Goal: Ask a question: Seek information or help from site administrators or community

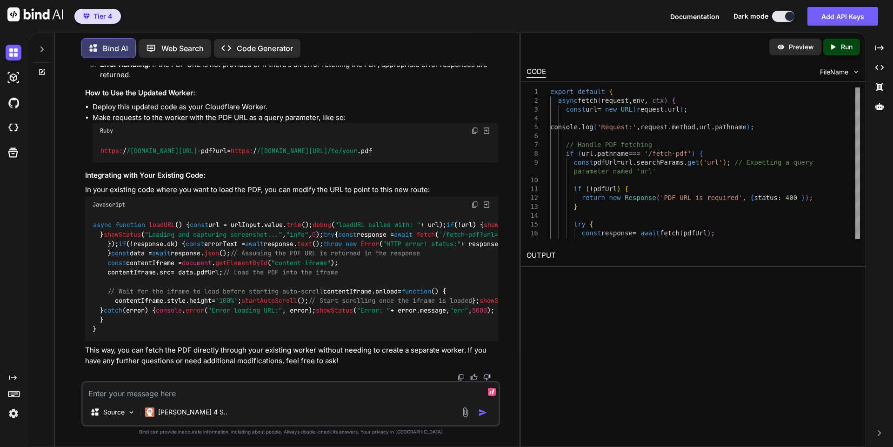
scroll to position [135662, 0]
click at [341, 393] on textarea at bounding box center [291, 390] width 416 height 17
type textarea "C"
type textarea "x"
type textarea "Ca"
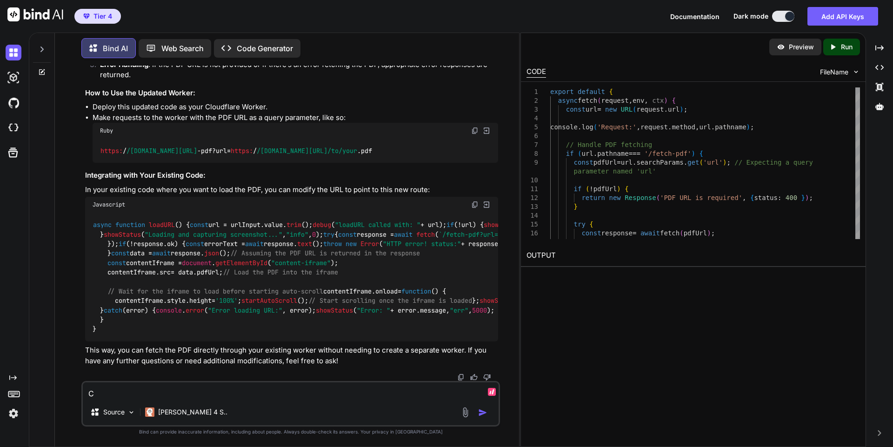
type textarea "x"
type textarea "Can"
type textarea "x"
type textarea "Can"
type textarea "x"
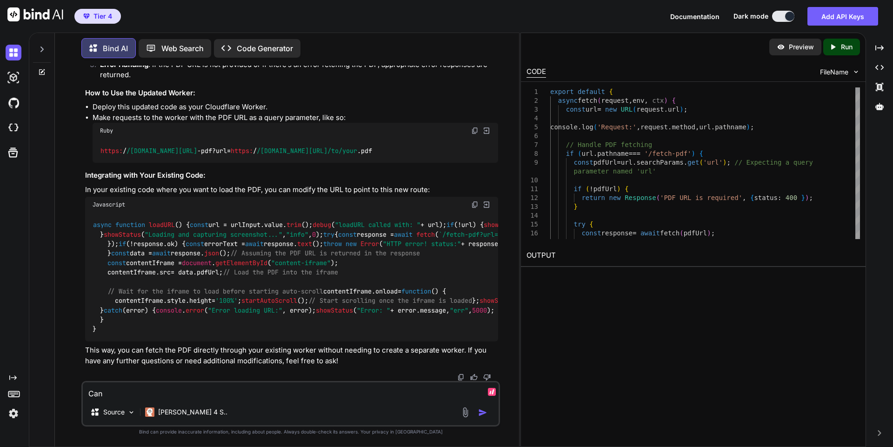
type textarea "Can a"
type textarea "x"
type textarea "Can au"
type textarea "x"
type textarea "Can aut"
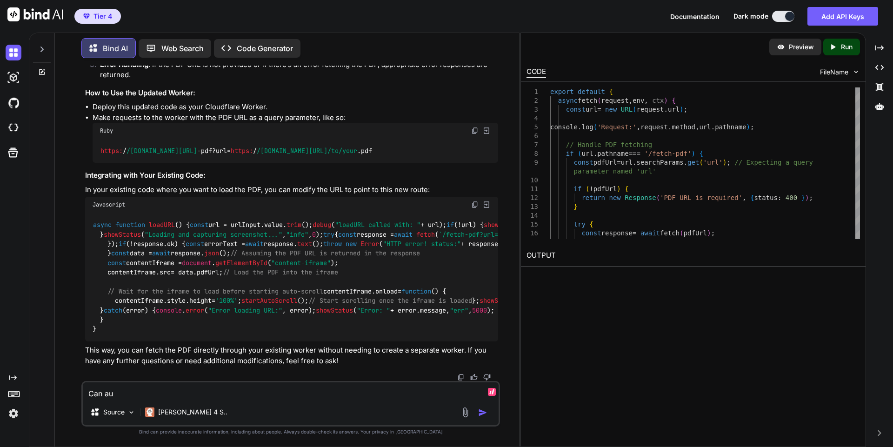
type textarea "x"
type textarea "Can auto"
type textarea "x"
type textarea "Can auto"
type textarea "x"
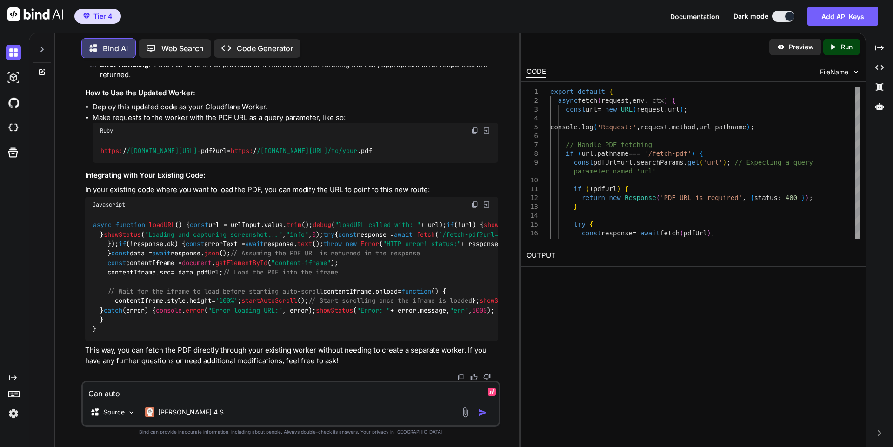
type textarea "Can auto s"
type textarea "x"
type textarea "Can auto sc"
type textarea "x"
type textarea "Can auto scr"
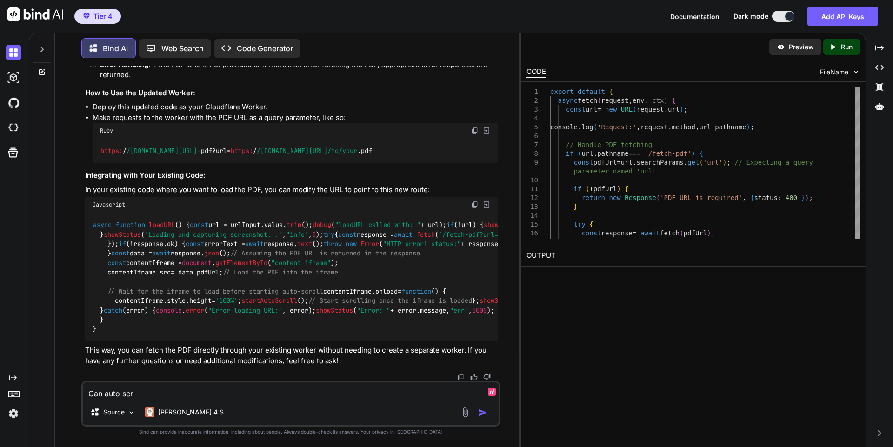
type textarea "x"
type textarea "Can auto scro"
type textarea "x"
type textarea "Can auto scrol"
type textarea "x"
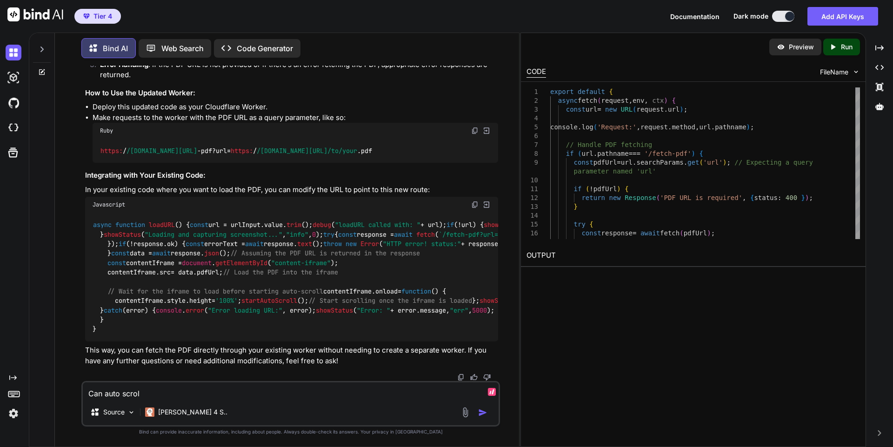
type textarea "Can auto scroll"
type textarea "x"
type textarea "Can auto scroll"
type textarea "x"
type textarea "Can auto scroll w"
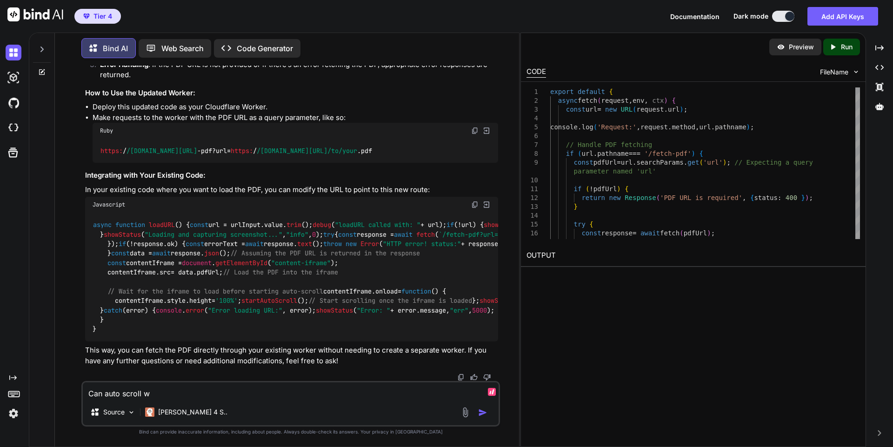
type textarea "x"
type textarea "Can auto scroll wo"
type textarea "x"
type textarea "Can auto scroll wor"
type textarea "x"
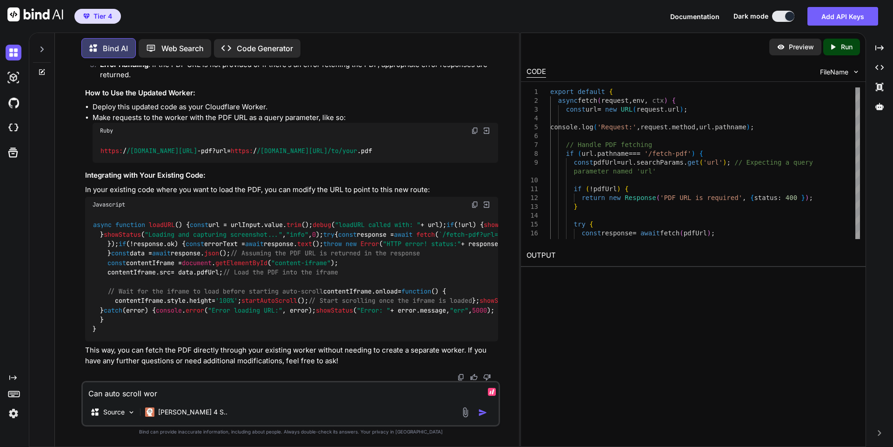
type textarea "Can auto scroll work"
type textarea "x"
type textarea "Can auto scroll work"
type textarea "x"
type textarea "Can auto scroll work o"
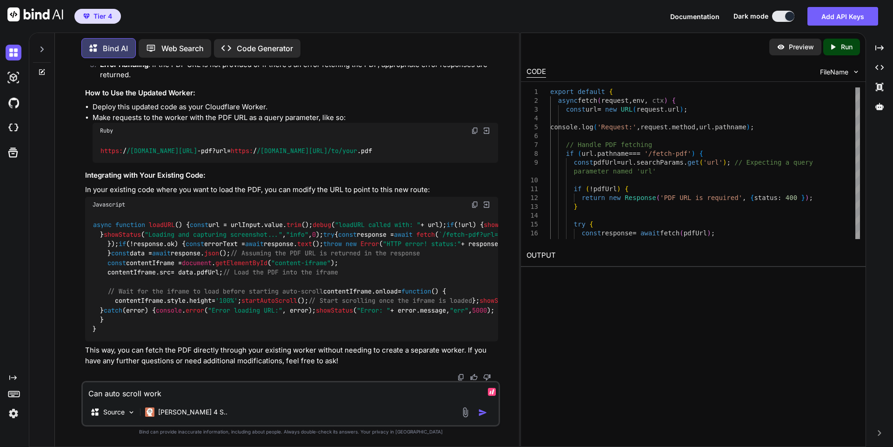
type textarea "x"
type textarea "Can auto scroll work on"
type textarea "x"
type textarea "Can auto scroll work on"
type textarea "x"
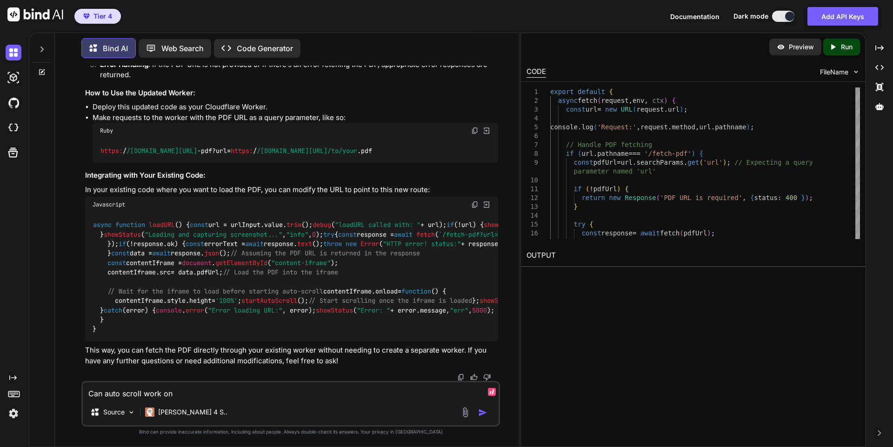
type textarea "Can auto scroll work on G"
type textarea "x"
type textarea "Can auto scroll work on Go"
type textarea "x"
type textarea "Can auto scroll work on Goo"
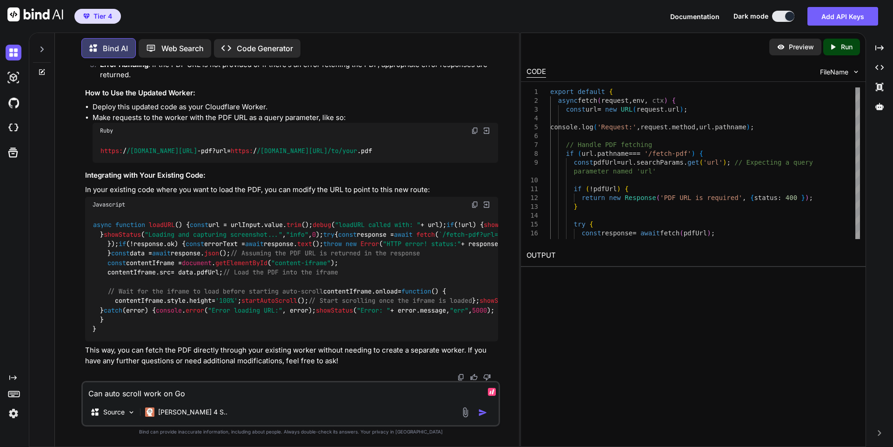
type textarea "x"
type textarea "Can auto scroll work on Goog"
type textarea "x"
type textarea "Can auto scroll work on Googl"
type textarea "x"
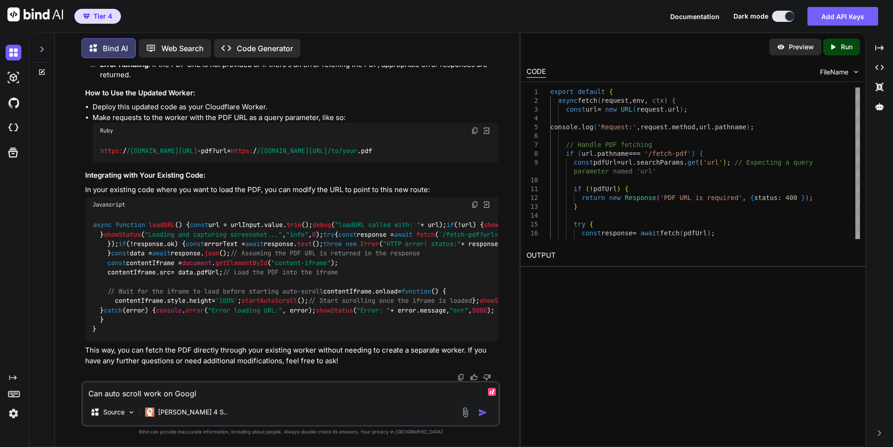
type textarea "Can auto scroll work on Google"
type textarea "x"
type textarea "Can auto scroll work on Google'"
type textarea "x"
type textarea "Can auto scroll work on Google's"
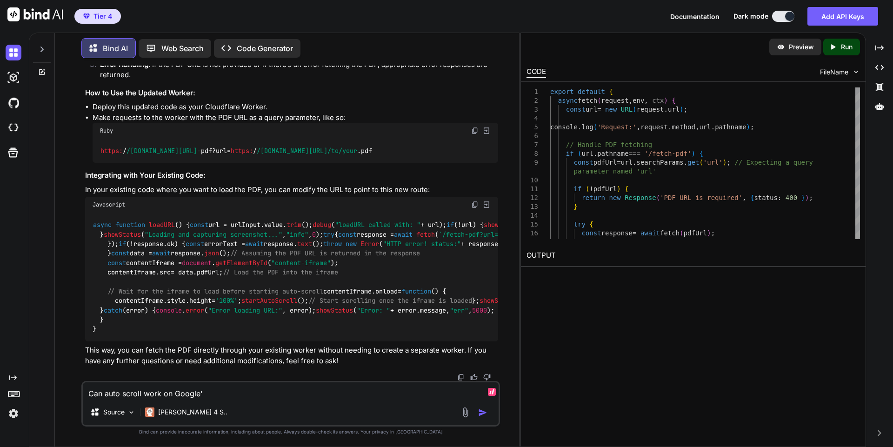
type textarea "x"
type textarea "Can auto scroll work on Google's"
type textarea "x"
type textarea "Can auto scroll work on Google's b"
type textarea "x"
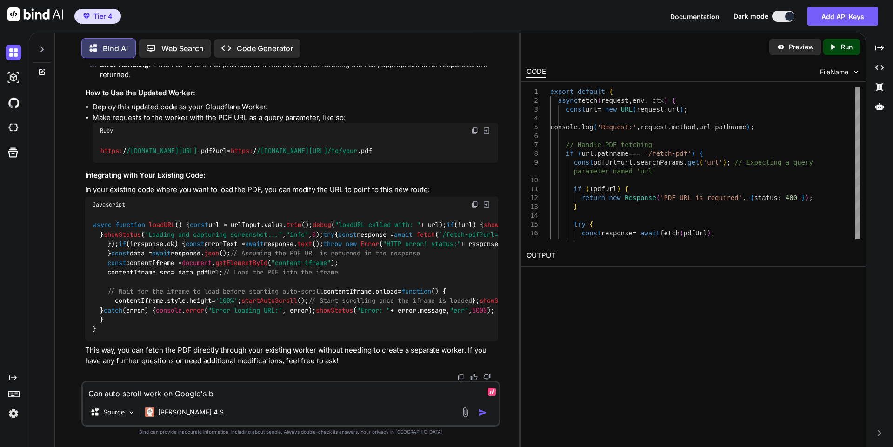
type textarea "Can auto scroll work on Google's bu"
type textarea "x"
type textarea "Can auto scroll work on Google's [PERSON_NAME]"
type textarea "x"
type textarea "Can auto scroll work on Google's buil"
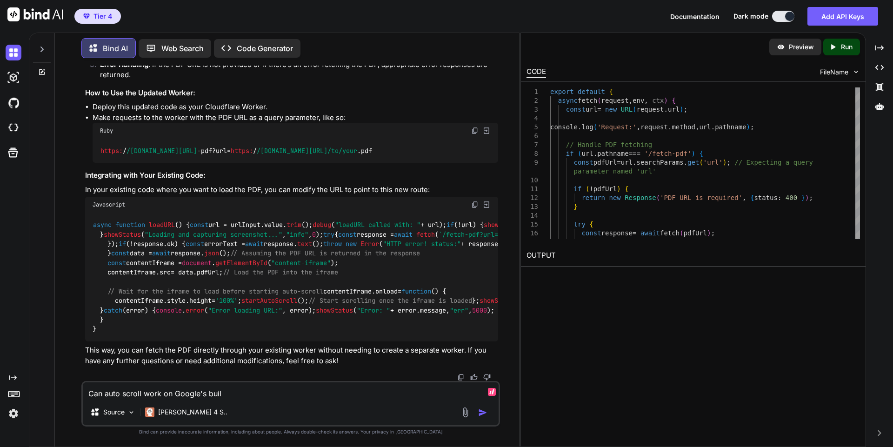
type textarea "x"
type textarea "Can auto scroll work on Google's built"
type textarea "x"
type textarea "Can auto scroll work on Google's built"
type textarea "x"
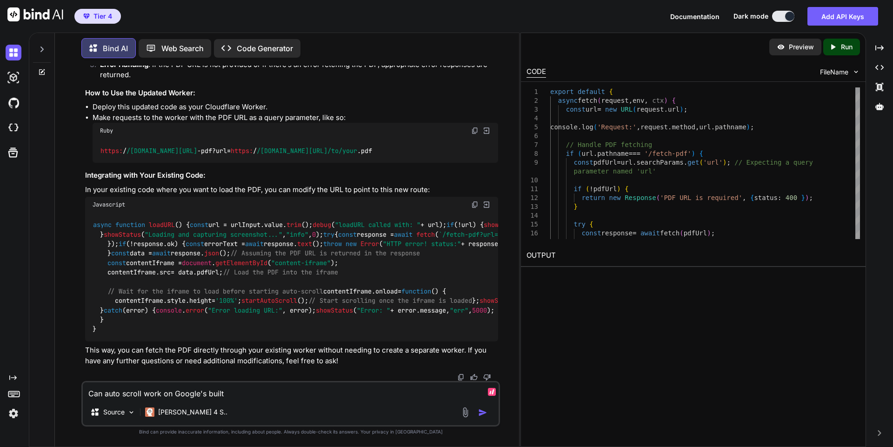
type textarea "Can auto scroll work on Google's built i"
type textarea "x"
type textarea "Can auto scroll work on Google's built in"
type textarea "x"
type textarea "Can auto scroll work on Google's built in"
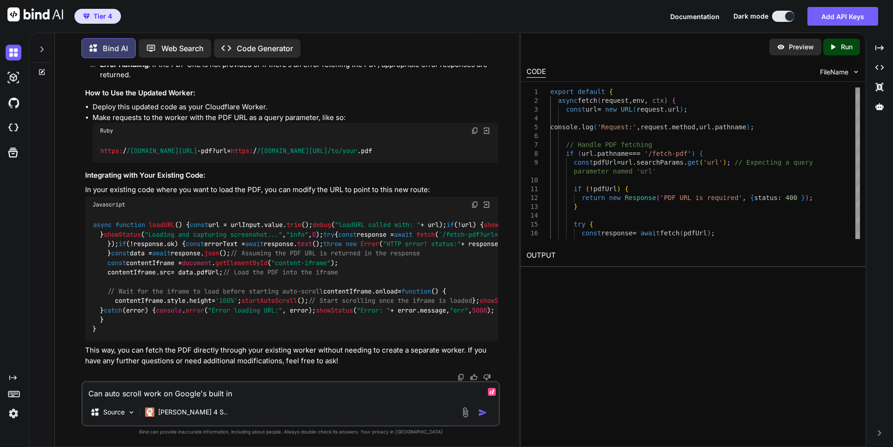
type textarea "x"
type textarea "Can auto scroll work on Google's built in P"
type textarea "x"
type textarea "Can auto scroll work on Google's built in [GEOGRAPHIC_DATA]"
type textarea "x"
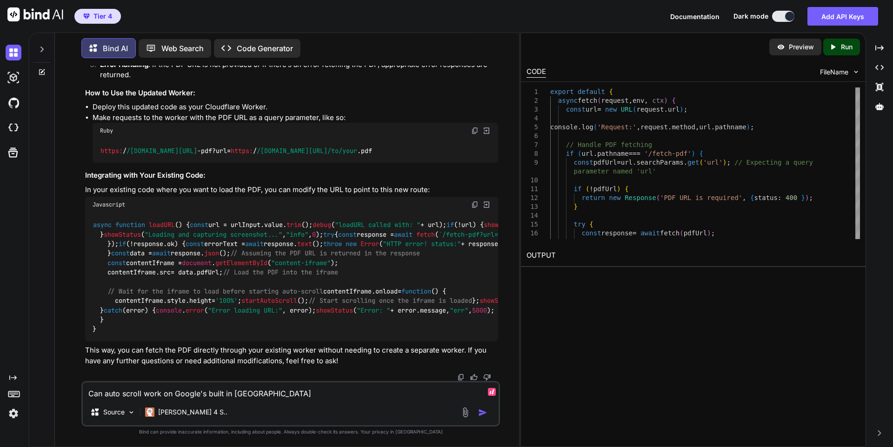
type textarea "Can auto scroll work on Google's built in PDF"
type textarea "x"
type textarea "Can auto scroll work on Google's built in PDF"
type textarea "x"
type textarea "Can auto scroll work on Google's built in PDF re"
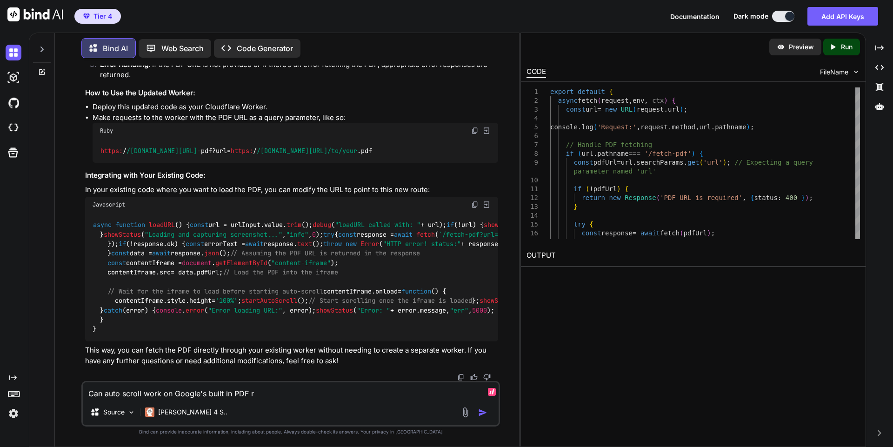
type textarea "x"
type textarea "Can auto scroll work on Google's built in PDF rea"
type textarea "x"
type textarea "Can auto scroll work on Google's built in PDF read"
type textarea "x"
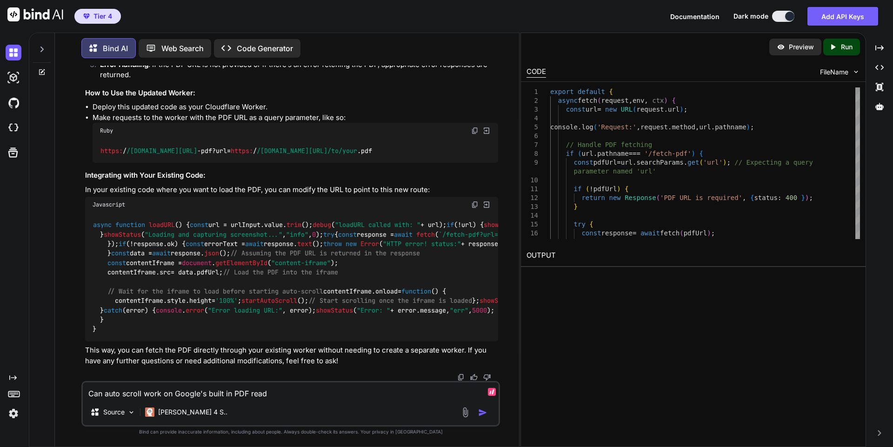
type textarea "Can auto scroll work on Google's built in PDF reade"
type textarea "x"
type textarea "Can auto scroll work on Google's built in PDF reader"
type textarea "x"
type textarea "Can auto scroll work on Google's built in PDF reader?"
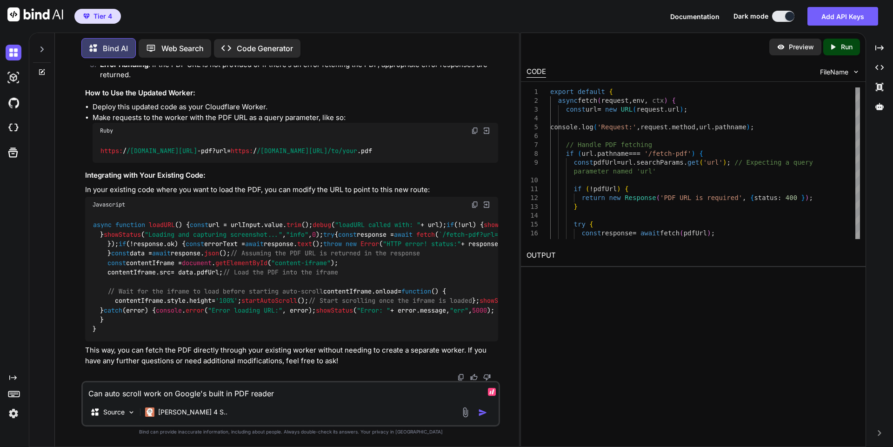
type textarea "x"
click at [109, 392] on textarea "Can auto scroll work on Google's built in PDF reader?" at bounding box center [291, 390] width 416 height 17
type textarea "Can jauto scroll work on Google's built in PDF reader?"
type textarea "x"
type textarea "Can jaauto scroll work on Google's built in PDF reader?"
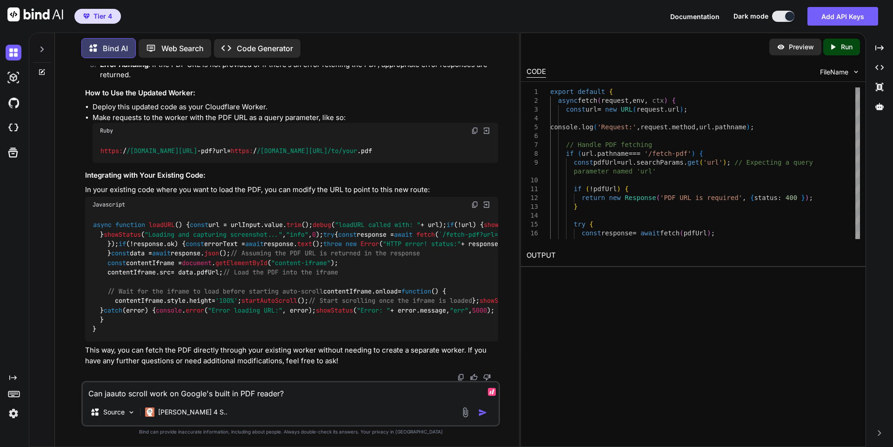
type textarea "x"
type textarea "Can javauto scroll work on Google's built in PDF reader?"
type textarea "x"
type textarea "Can javaauto scroll work on Google's built in PDF reader?"
type textarea "x"
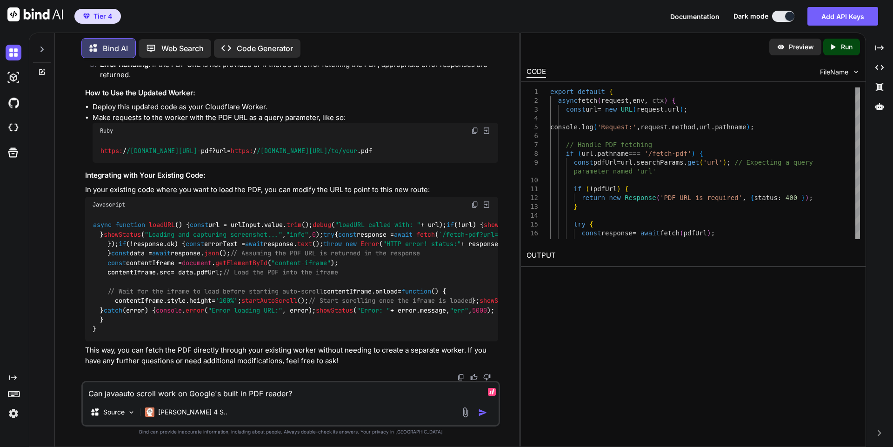
type textarea "Can javasauto scroll work on Google's built in PDF reader?"
type textarea "x"
type textarea "Can javascauto scroll work on Google's built in PDF reader?"
type textarea "x"
type textarea "Can javascrauto scroll work on Google's built in PDF reader?"
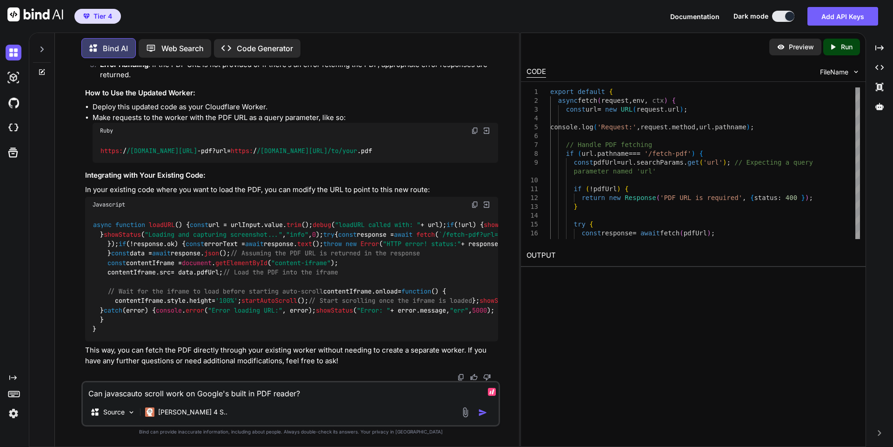
type textarea "x"
type textarea "Can javascriauto scroll work on Google's built in PDF reader?"
type textarea "x"
type textarea "Can javascripauto scroll work on Google's built in PDF reader?"
type textarea "x"
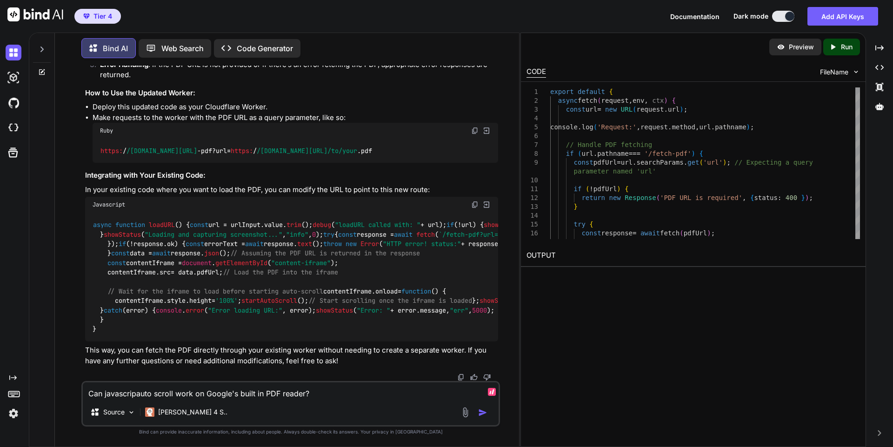
type textarea "Can javascriptauto scroll work on Google's built in PDF reader?"
type textarea "x"
type textarea "Can javascript auto scroll work on Google's built in PDF reader?"
type textarea "x"
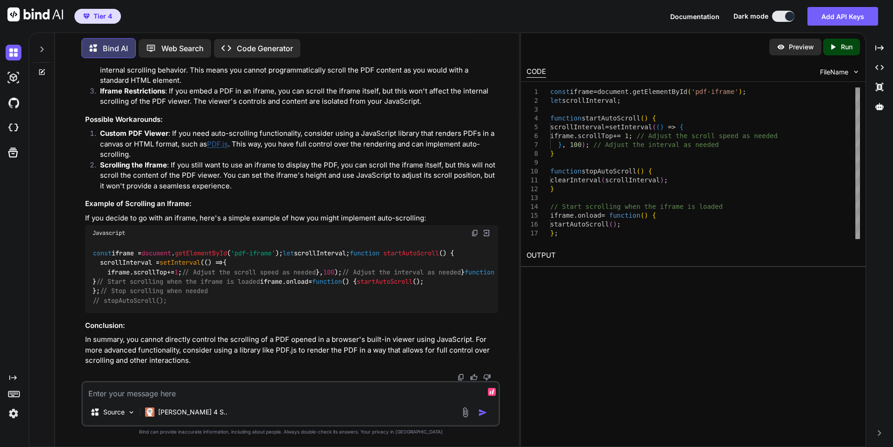
scroll to position [136438, 0]
click at [222, 392] on textarea at bounding box center [291, 390] width 416 height 17
click at [286, 394] on textarea at bounding box center [291, 390] width 416 height 17
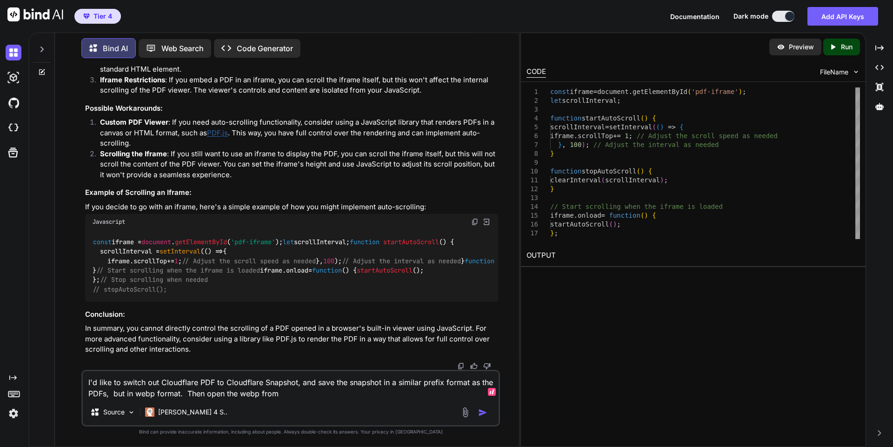
click at [108, 394] on textarea "I'd like to switch out Cloudflare PDF to Cloudflare Snapshot, and save the snap…" at bounding box center [291, 385] width 416 height 28
click at [362, 391] on textarea "I'd like to switch out Cloudflare PDF to Cloudflare Snapshot, and save the snap…" at bounding box center [291, 385] width 416 height 28
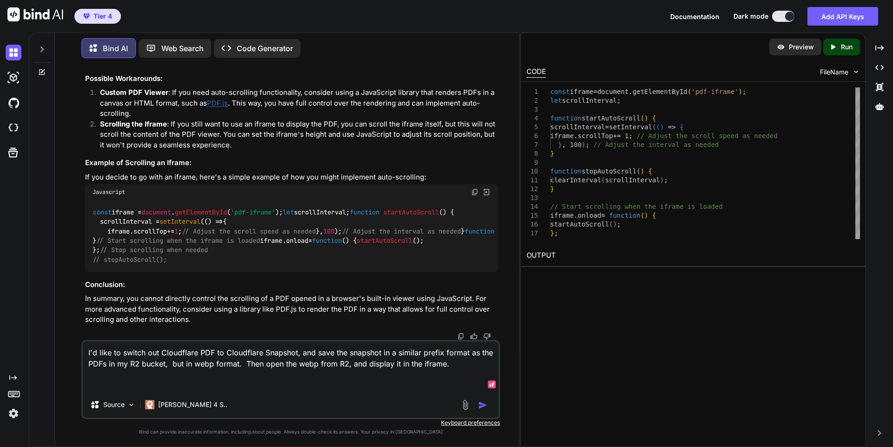
click at [295, 354] on textarea "I'd like to switch out Cloudflare PDF to Cloudflare Snapshot, and save the snap…" at bounding box center [291, 366] width 416 height 50
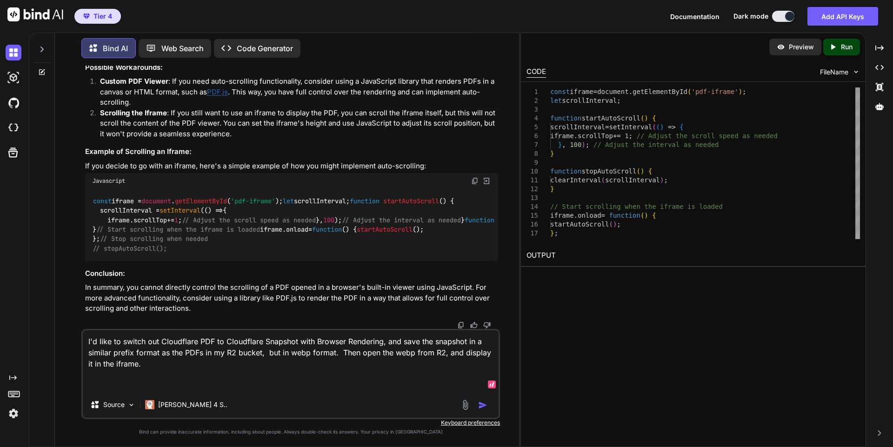
click at [256, 368] on textarea "I'd like to switch out Cloudflare PDF to Cloudflare Snapshot with Browser Rende…" at bounding box center [291, 360] width 416 height 61
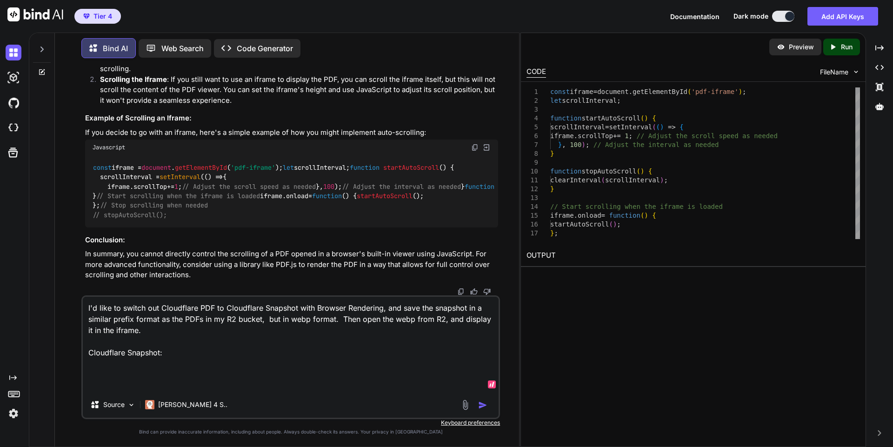
paste textarea "Browser Rendering Snapshot browser_rendering.snapshot Methods Get HTML Content …"
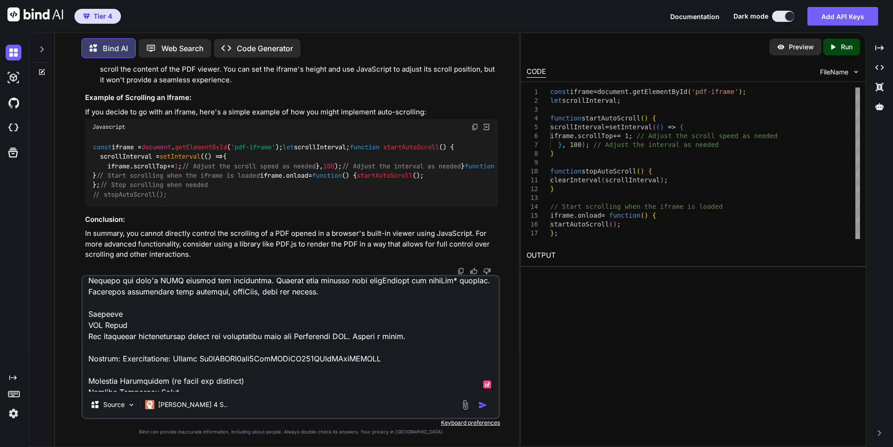
scroll to position [0, 0]
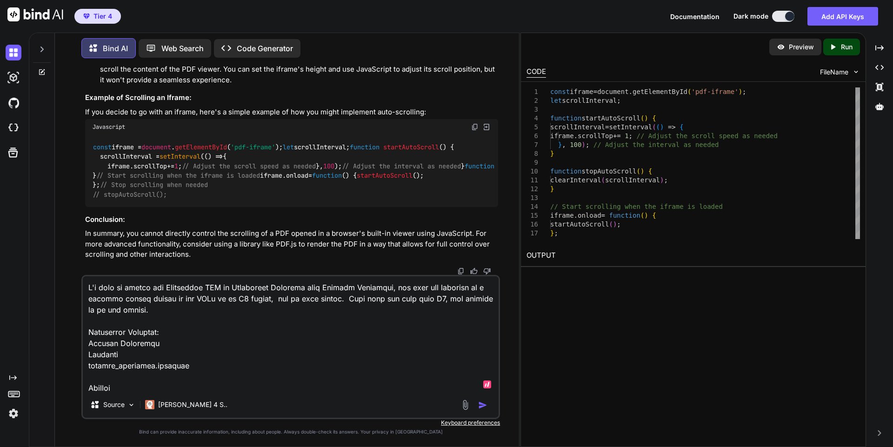
click at [189, 333] on textarea at bounding box center [291, 333] width 416 height 115
paste textarea "curl [URL][DOMAIN_NAME] \ -H 'Content-Type: application/json' \ -H "X-Auth-Emai…"
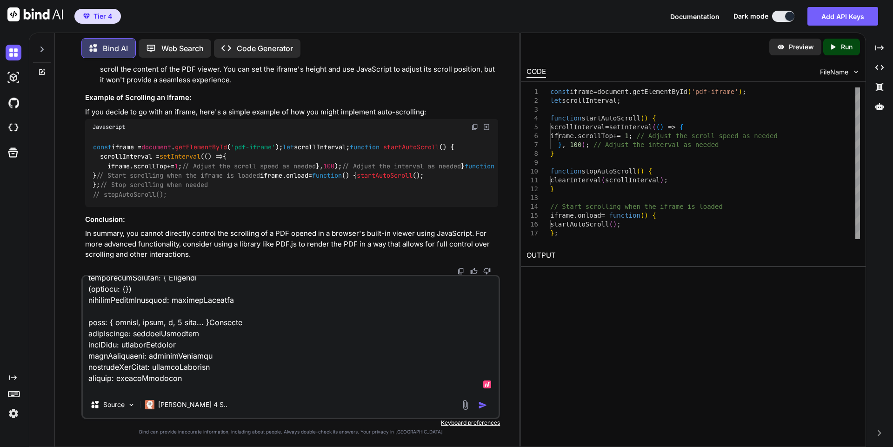
scroll to position [1464, 0]
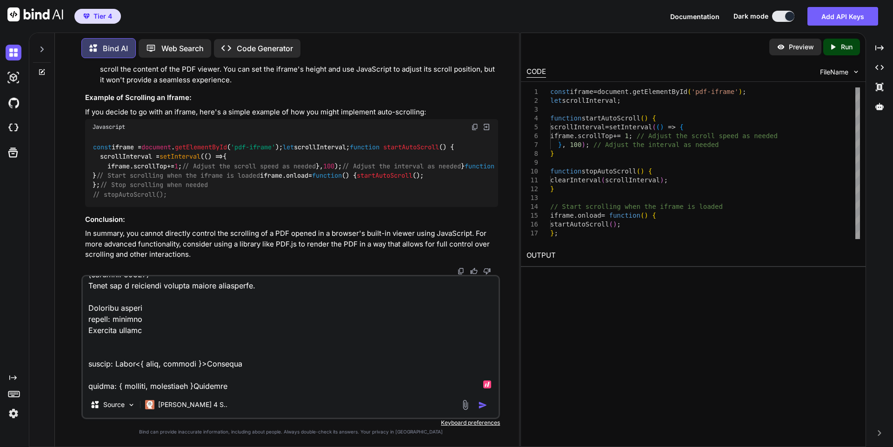
click at [243, 365] on textarea at bounding box center [291, 333] width 416 height 115
click at [249, 362] on textarea at bounding box center [291, 333] width 416 height 115
click at [212, 384] on textarea at bounding box center [291, 333] width 416 height 115
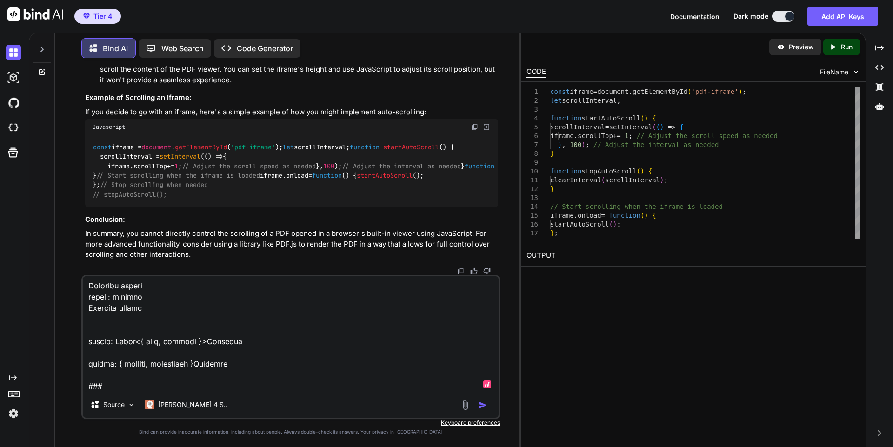
scroll to position [1474, 0]
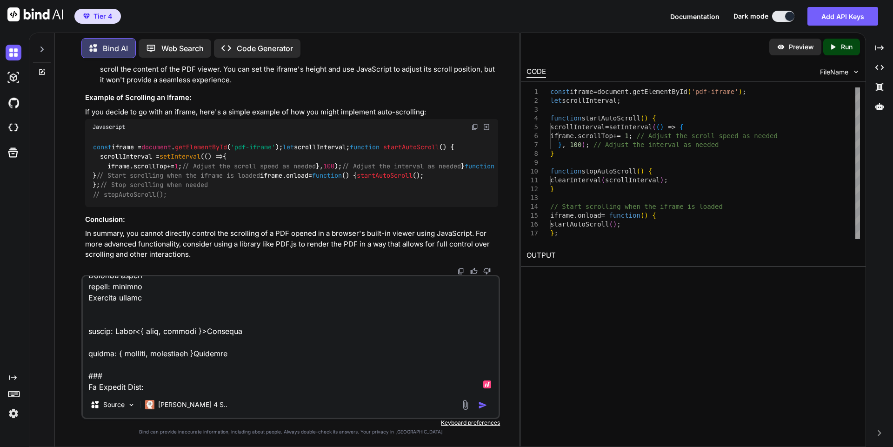
paste textarea "loremips dolorsitAME(con) { adipis eli .seddoei(/[^t-iN-U8-4]/l, '-') // Etdolo…"
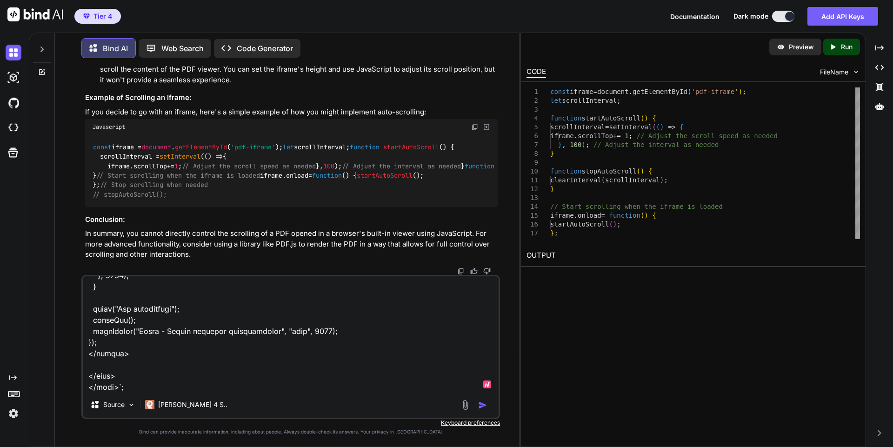
click at [200, 387] on textarea at bounding box center [291, 333] width 416 height 115
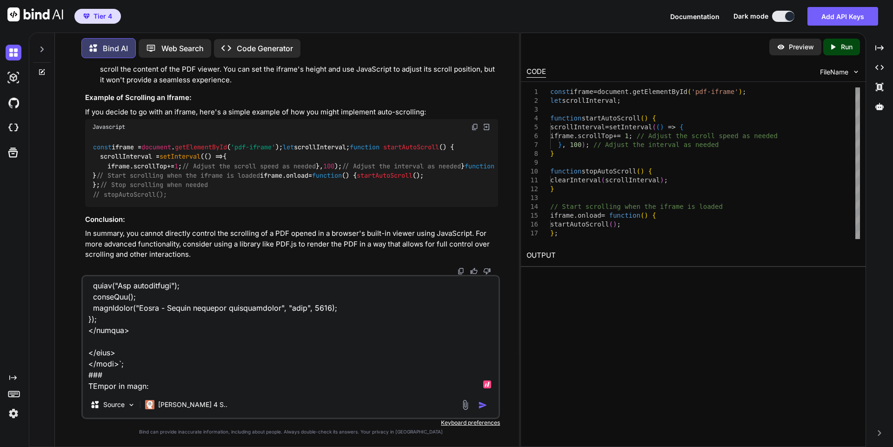
paste textarea "<div class="website-container" id="website-container"> <iframe id="content-ifra…"
type textarea "I'd like to switch out Cloudflare PDF to Cloudflare Snapshot with Browser Rende…"
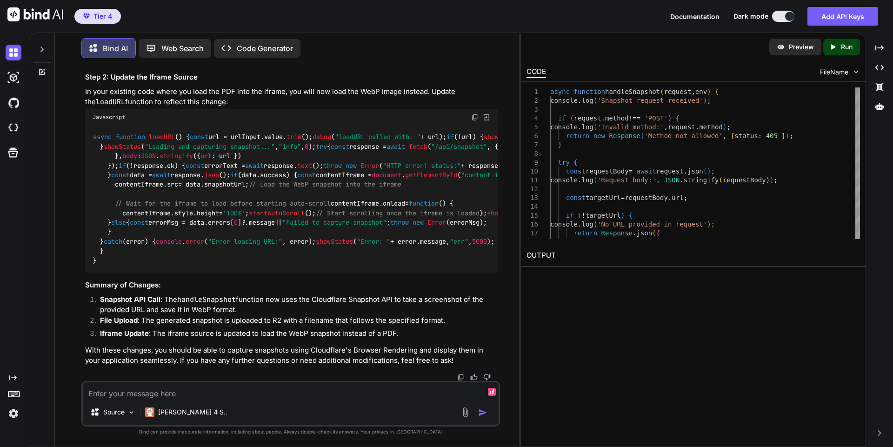
scroll to position [140999, 0]
click at [220, 23] on div "Tier 4 Documentation Dark mode Add API Keys Created with Pixso." at bounding box center [446, 16] width 893 height 33
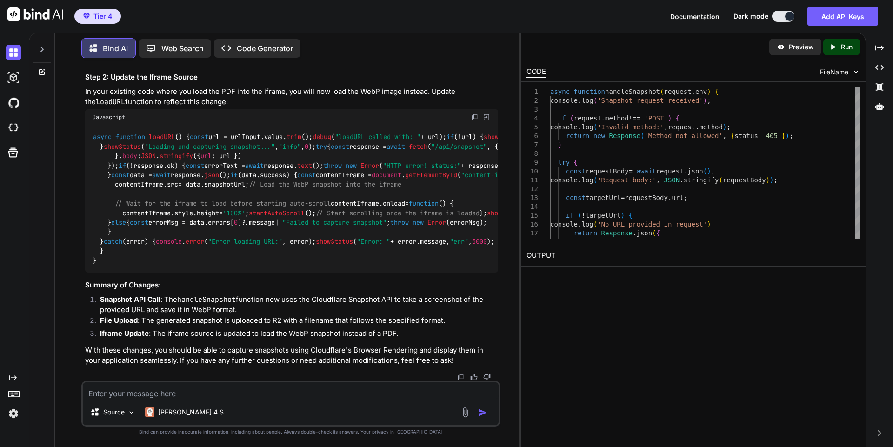
click at [86, 168] on div "You Bind AI I can see several issues in your code that are preventing the butto…" at bounding box center [290, 256] width 457 height 381
click at [239, 196] on div "async function loadURL ( ) { const url = urlInput. value . trim (); debug ( "lo…" at bounding box center [291, 198] width 413 height 147
drag, startPoint x: 166, startPoint y: 202, endPoint x: 500, endPoint y: 252, distance: 338.6
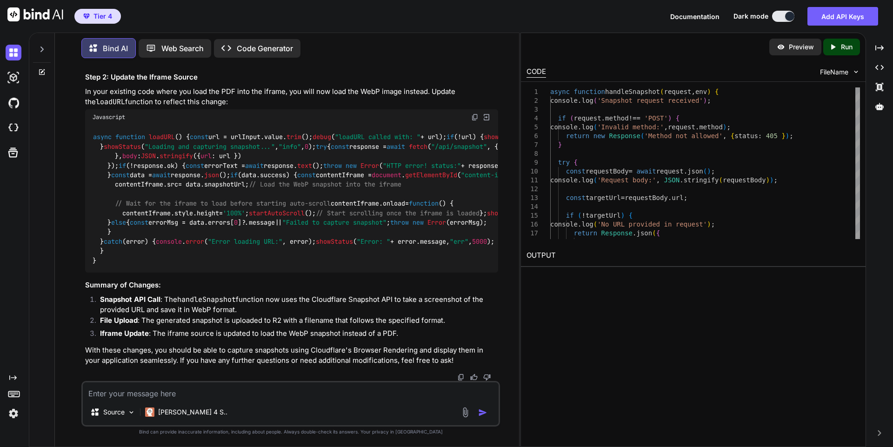
copy code "status : 500 ,"
drag, startPoint x: 109, startPoint y: 279, endPoint x: 155, endPoint y: 230, distance: 67.1
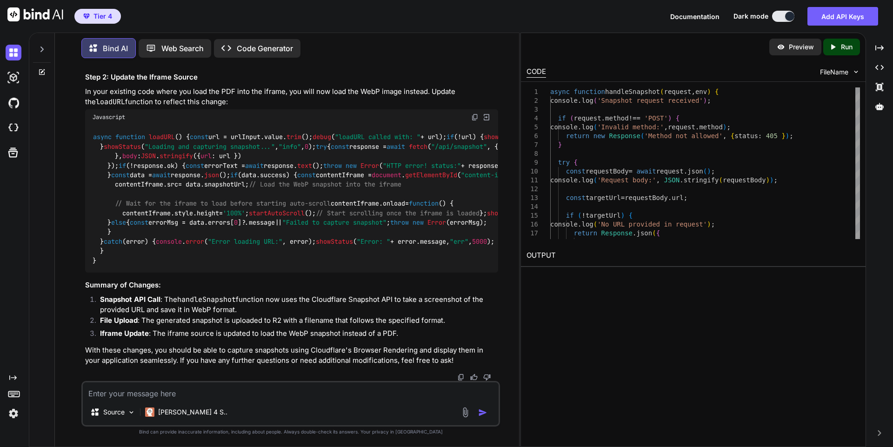
scroll to position [141106, 0]
click at [506, 277] on div "You Bind AI I can see several issues in your code that are preventing the butto…" at bounding box center [290, 256] width 457 height 381
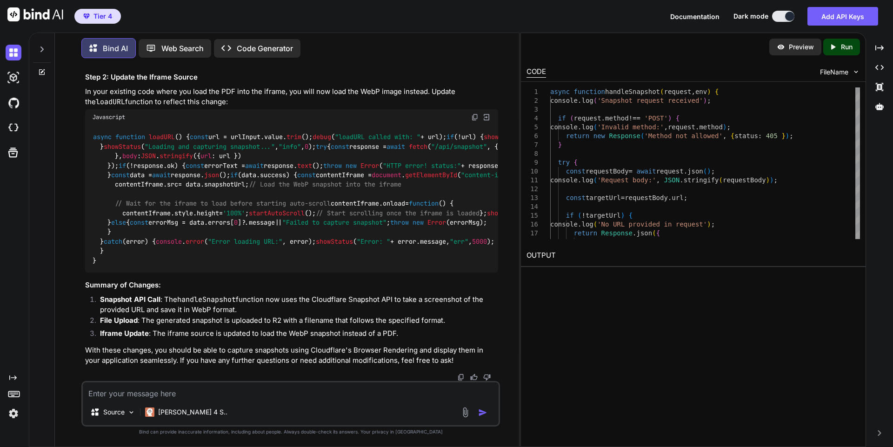
click at [475, 121] on img at bounding box center [474, 116] width 7 height 7
click at [299, 315] on li "Snapshot API Call : The handleSnapshot function now uses the Cloudflare Snapsho…" at bounding box center [296, 304] width 406 height 21
click at [233, 398] on textarea at bounding box center [291, 390] width 416 height 17
click at [239, 399] on textarea "It says octal numeral not allowed" at bounding box center [291, 390] width 416 height 17
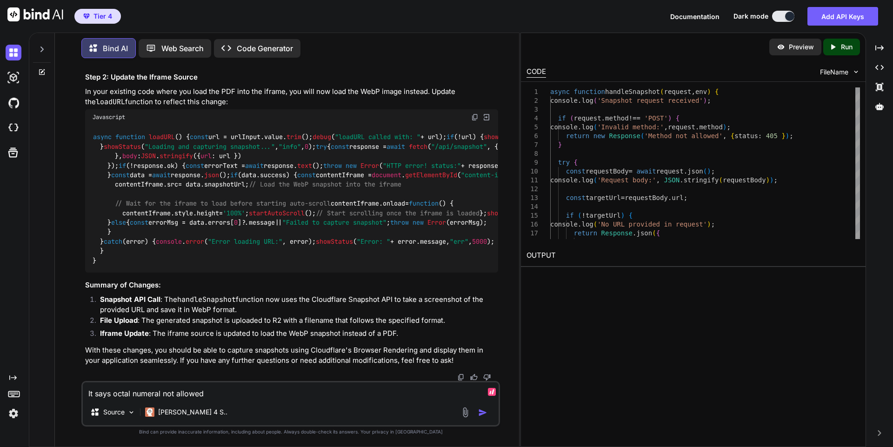
click at [228, 393] on textarea "It says octal numeral not allowed" at bounding box center [291, 390] width 416 height 17
click at [164, 394] on textarea "It says octal numeral not allowed" at bounding box center [291, 390] width 416 height 17
click at [135, 395] on textarea "It says octal numeral not allowed" at bounding box center [291, 390] width 416 height 17
type textarea "It says octal literals not allowed"
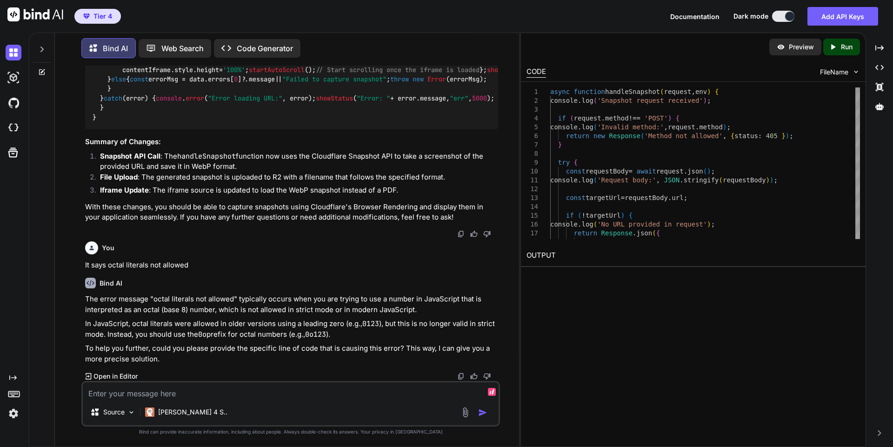
scroll to position [140965, 0]
click at [351, 390] on textarea at bounding box center [291, 390] width 416 height 17
paste textarea "async function handleSnapshot(request, env) { console.log('Snapshot request rec…"
type textarea "are there octal literals here: async function handleSnapshot(request, env) { co…"
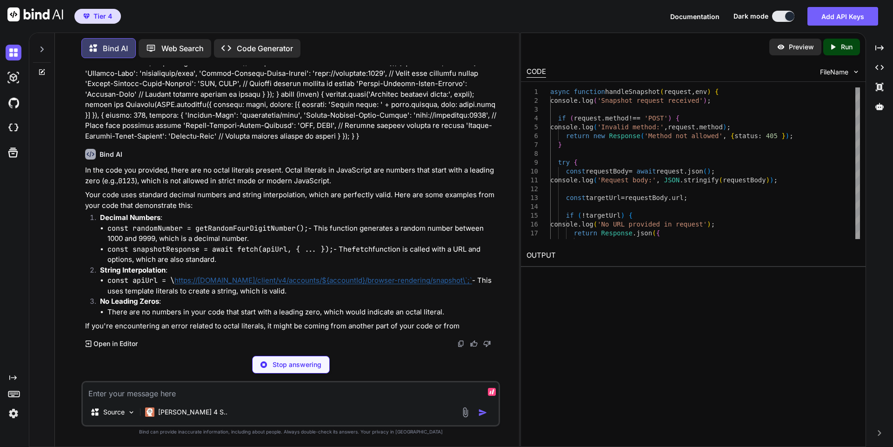
scroll to position [142387, 0]
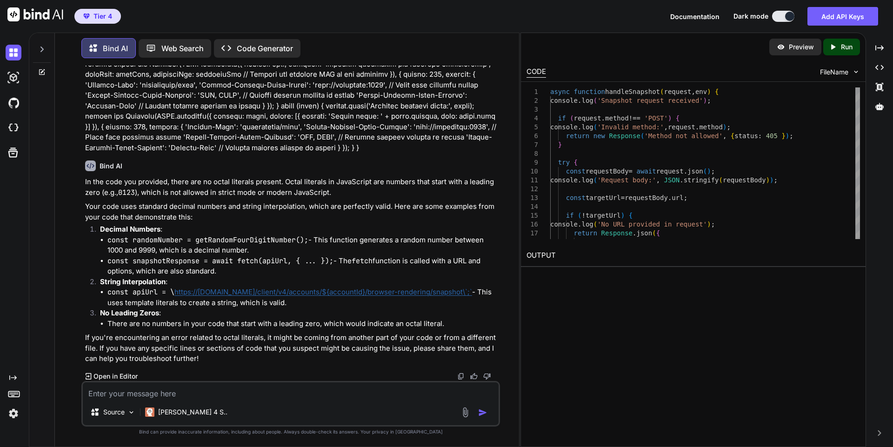
click at [347, 392] on textarea at bounding box center [291, 390] width 416 height 17
paste textarea "async function loadURL() { const url = urlInput.value.trim(); debug("loadURL ca…"
type textarea "are there octal literals here: async function loadURL() { const url = urlInput.…"
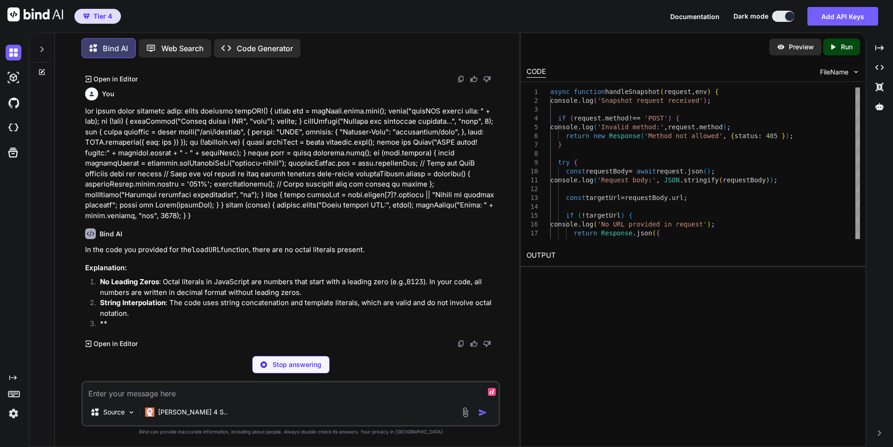
scroll to position [143785, 0]
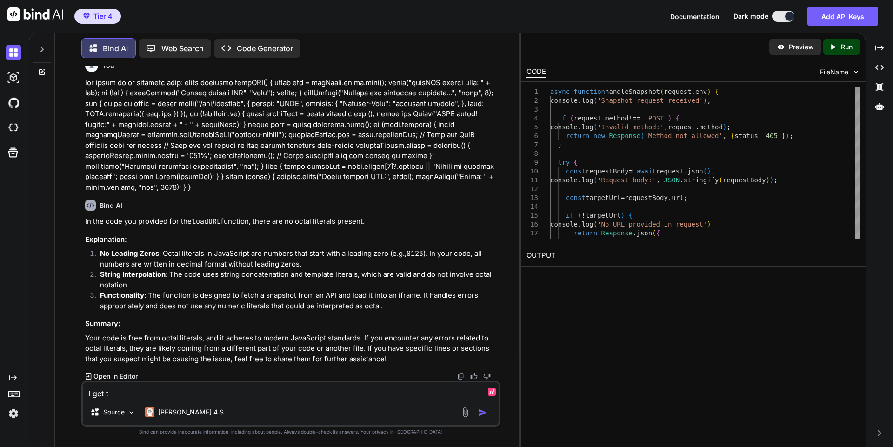
click at [218, 394] on textarea "I get t" at bounding box center [291, 390] width 416 height 17
click at [174, 391] on textarea "I get t" at bounding box center [291, 390] width 416 height 17
paste textarea "async function loadURL() { const url = urlInput.value.trim(); debug("loadURL ca…"
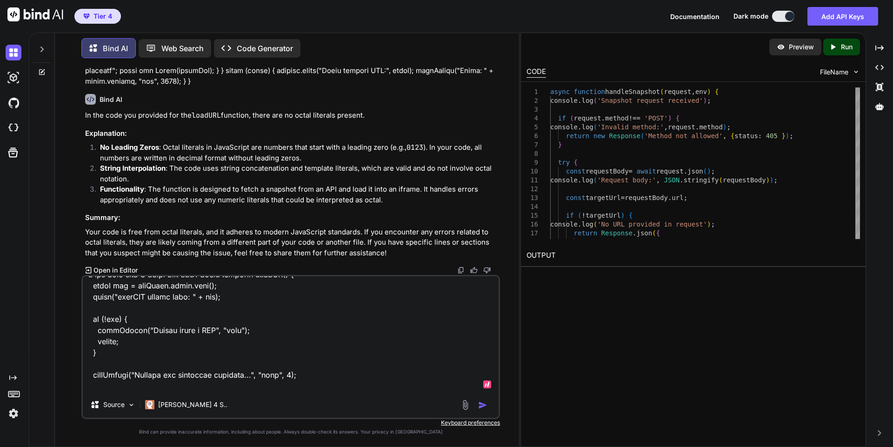
scroll to position [0, 0]
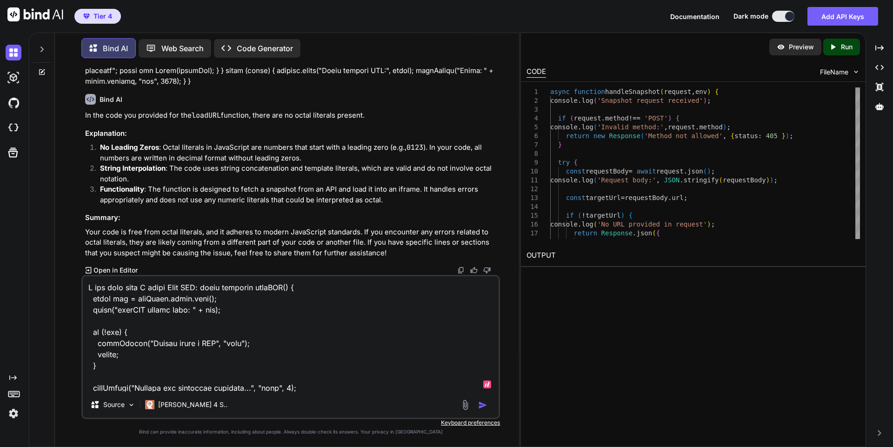
click at [203, 289] on textarea at bounding box center [291, 333] width 416 height 115
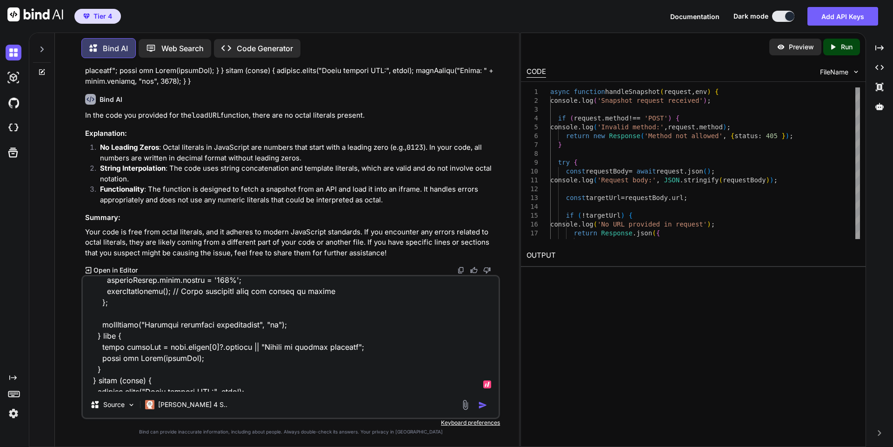
scroll to position [415, 0]
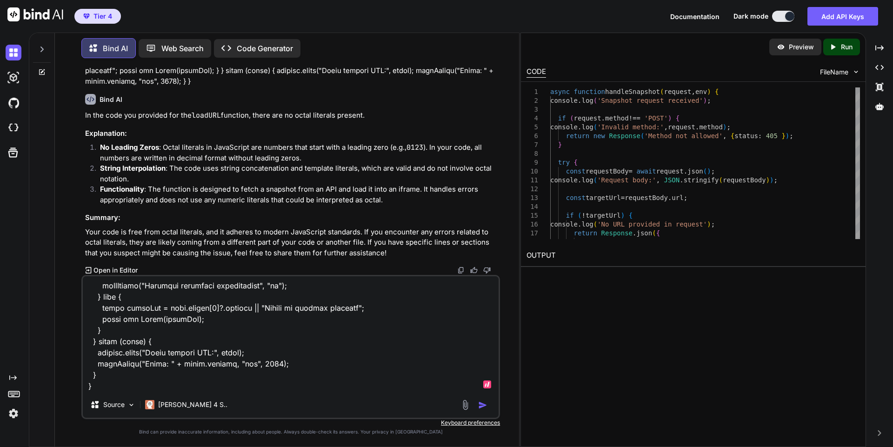
click at [221, 379] on textarea at bounding box center [291, 333] width 416 height 115
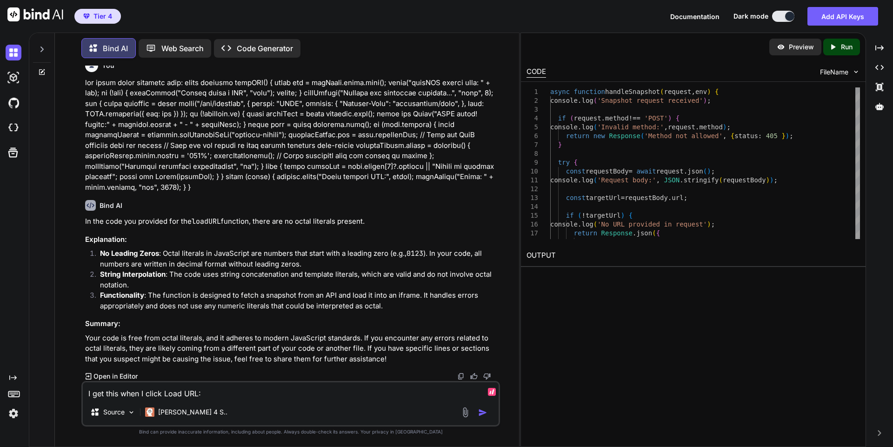
scroll to position [0, 0]
click at [230, 389] on textarea "I get this when I click Load URL:" at bounding box center [291, 390] width 416 height 17
paste textarea "7:07:21 PM: STATUS[err]: Error: HTTP error! status:500 - {"success":false,"erro…"
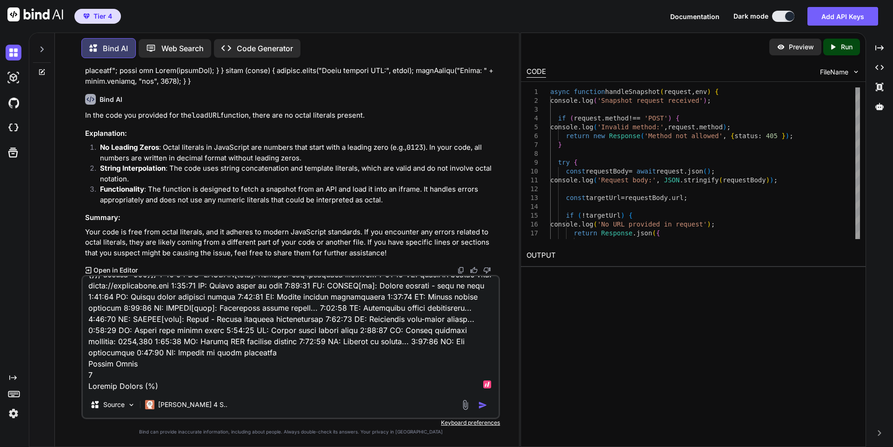
click at [91, 359] on textarea at bounding box center [291, 333] width 416 height 115
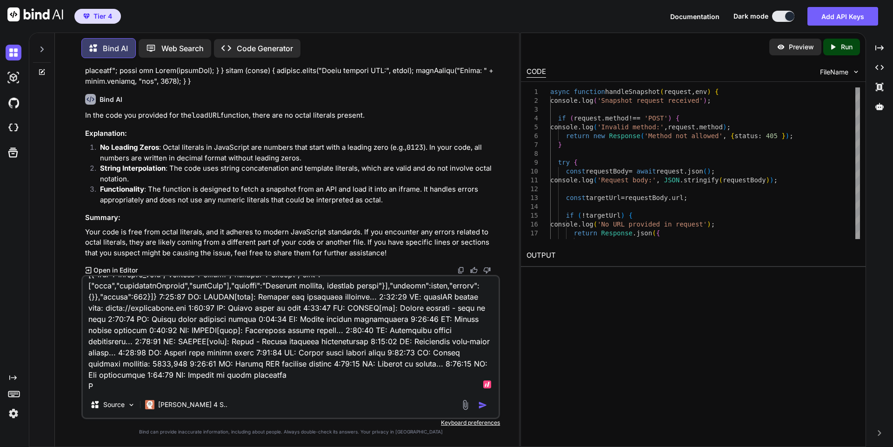
scroll to position [35, 0]
type textarea "I get this when I click Load URL: 7:07:21 PM: STATUS[err]: Error: HTTP error! s…"
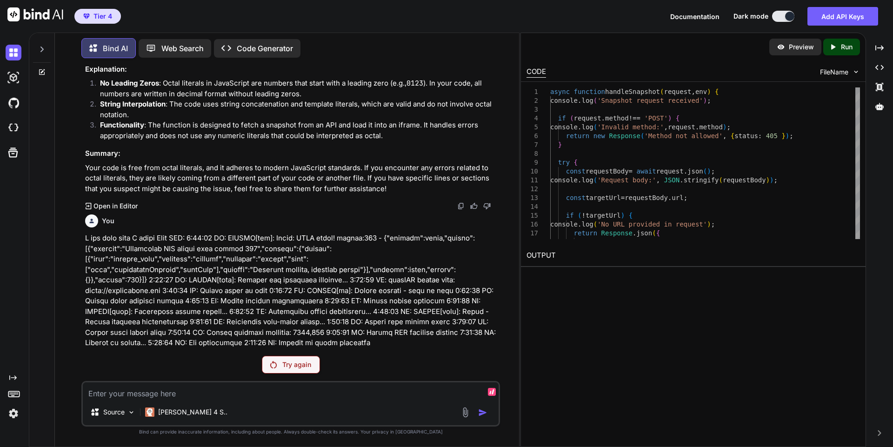
scroll to position [143984, 0]
click at [285, 367] on p "Try again" at bounding box center [296, 364] width 29 height 9
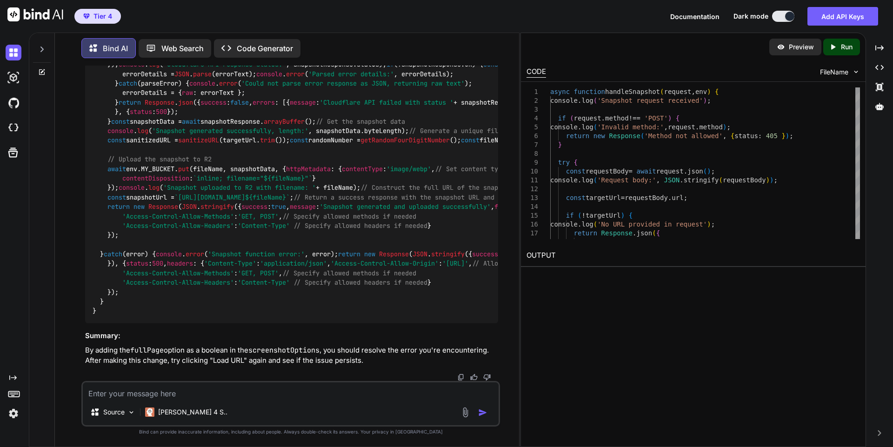
scroll to position [145825, 0]
click at [221, 101] on div "async function handleSnapshot ( request, env ) { console . log ( 'Snapshot requ…" at bounding box center [291, 131] width 413 height 385
click at [166, 395] on textarea at bounding box center [291, 390] width 416 height 17
type textarea "The result from /snapshot is JSON. You need to save snapshot into the webp file…"
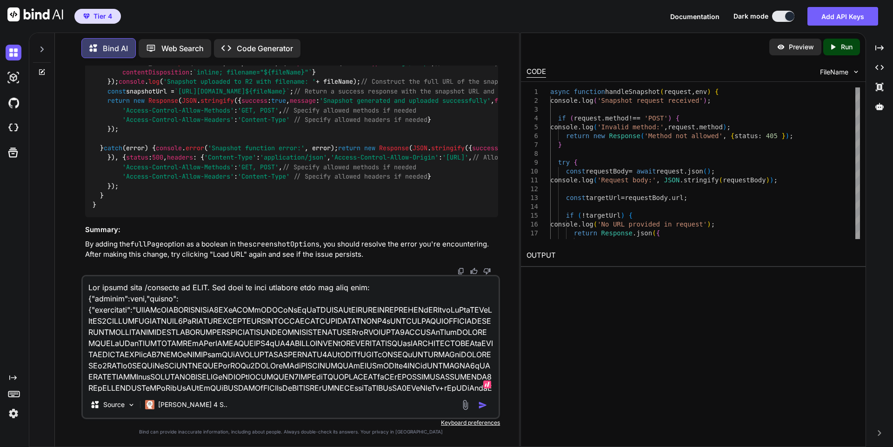
scroll to position [87415, 0]
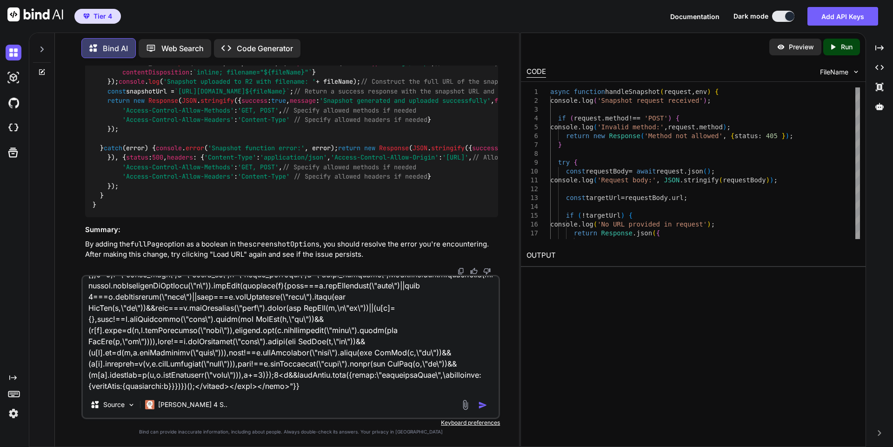
click at [479, 401] on img "button" at bounding box center [482, 404] width 9 height 9
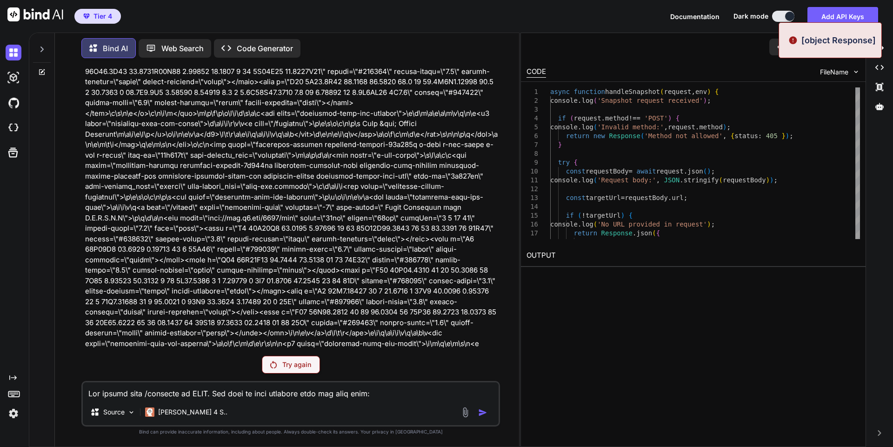
scroll to position [144267, 0]
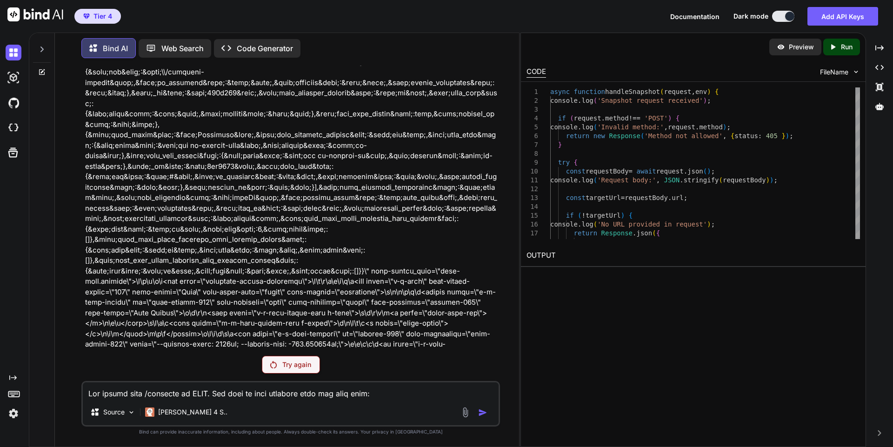
click at [302, 361] on p "Try again" at bounding box center [296, 364] width 29 height 9
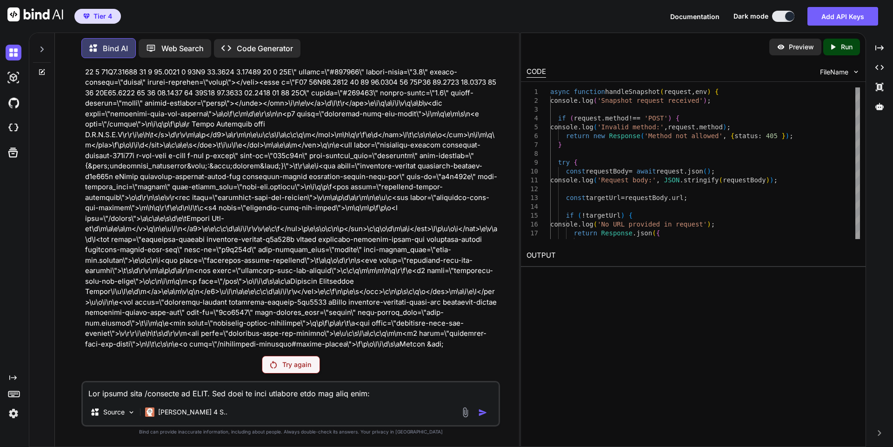
scroll to position [146356, 0]
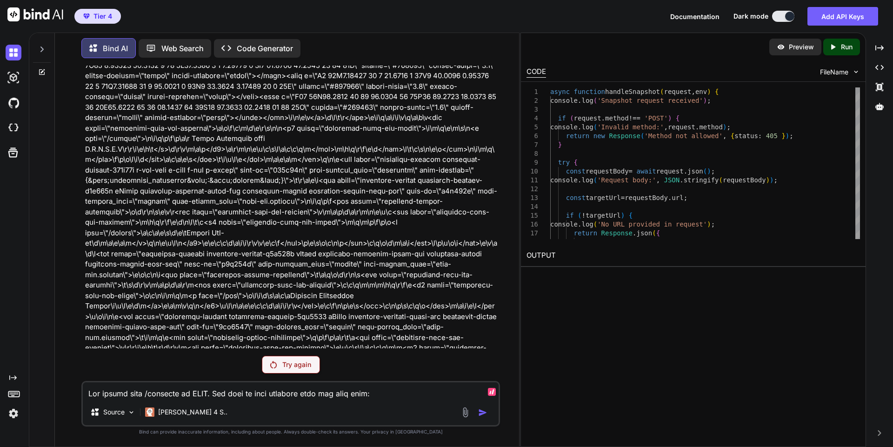
click at [312, 392] on textarea at bounding box center [291, 390] width 416 height 17
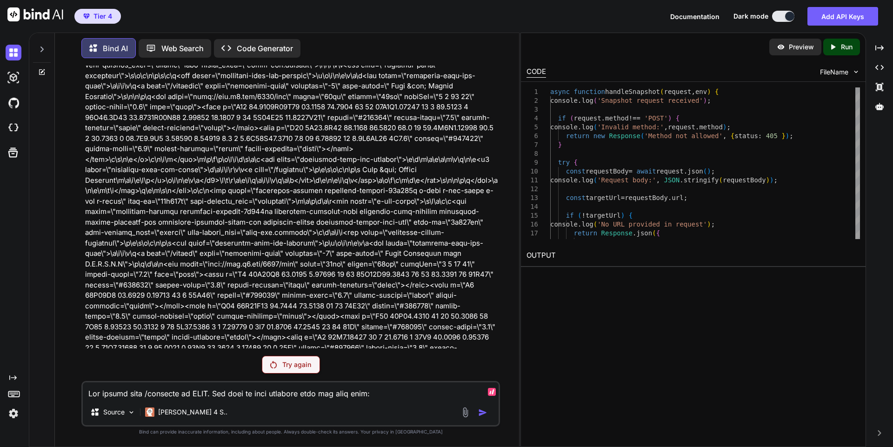
scroll to position [146036, 0]
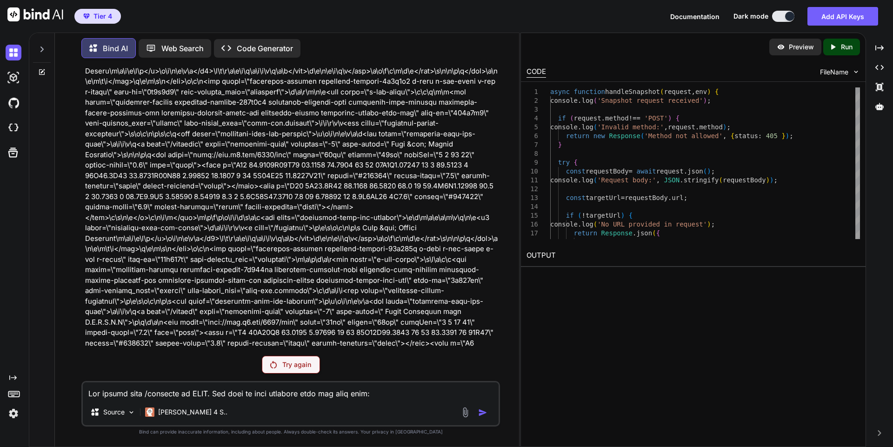
drag, startPoint x: 139, startPoint y: 207, endPoint x: 86, endPoint y: 196, distance: 53.7
copy p "The result from /snapshot is JSON. You need to save snapshot into the webp file…"
click at [213, 389] on textarea at bounding box center [291, 390] width 416 height 17
paste textarea "The result from /snapshot is JSON. You need to save snapshot into the webp file…"
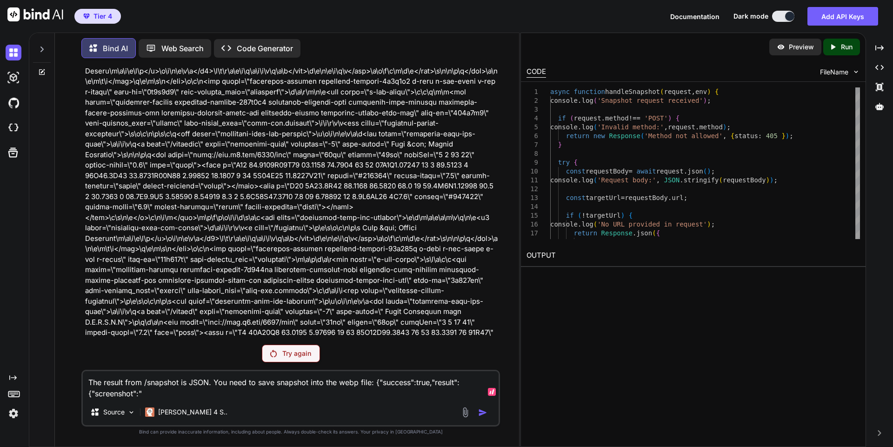
click at [126, 383] on textarea "The result from /snapshot is JSON. You need to save snapshot into the webp file…" at bounding box center [291, 385] width 416 height 28
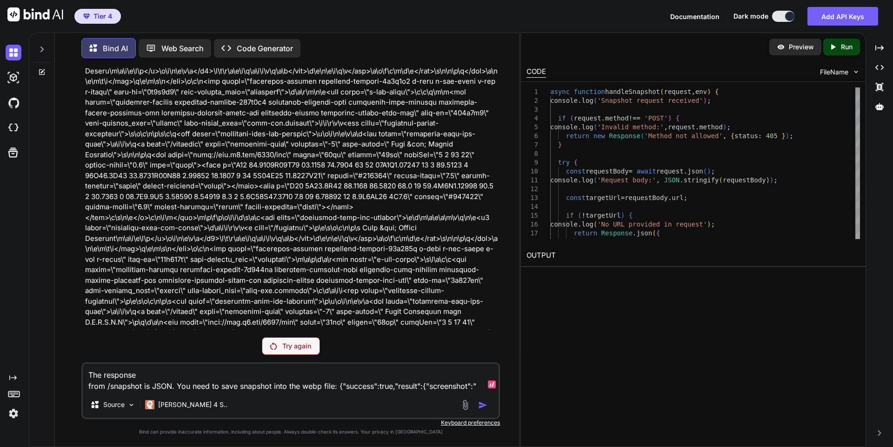
type textarea "The response from /snapshot is JSON. You need to save snapshot into the webp fi…"
click at [405, 390] on textarea "The response from /snapshot is JSON. You need to save snapshot into the webp fi…" at bounding box center [291, 378] width 416 height 28
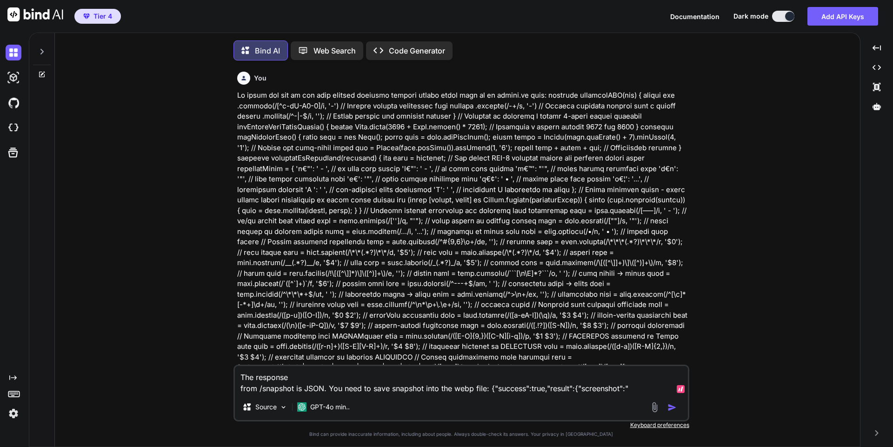
type textarea "x"
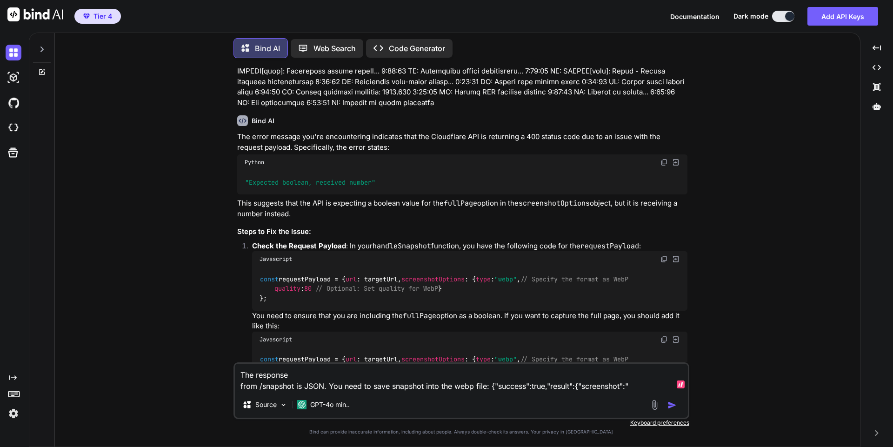
scroll to position [5030, 0]
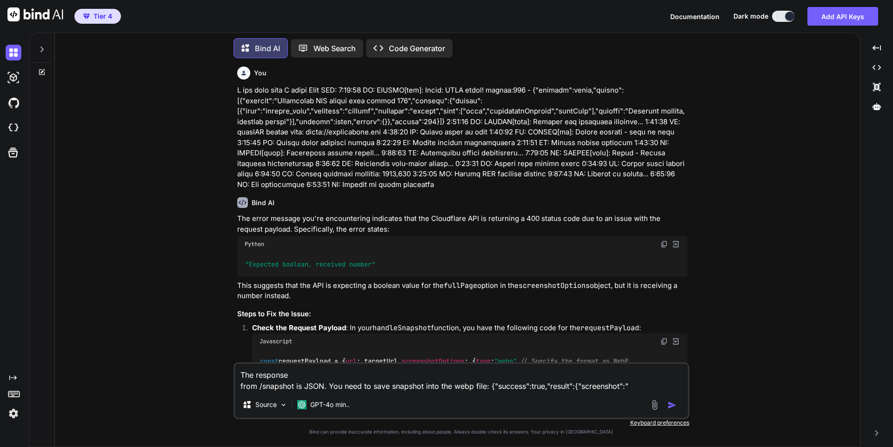
click at [674, 403] on img "button" at bounding box center [671, 404] width 9 height 9
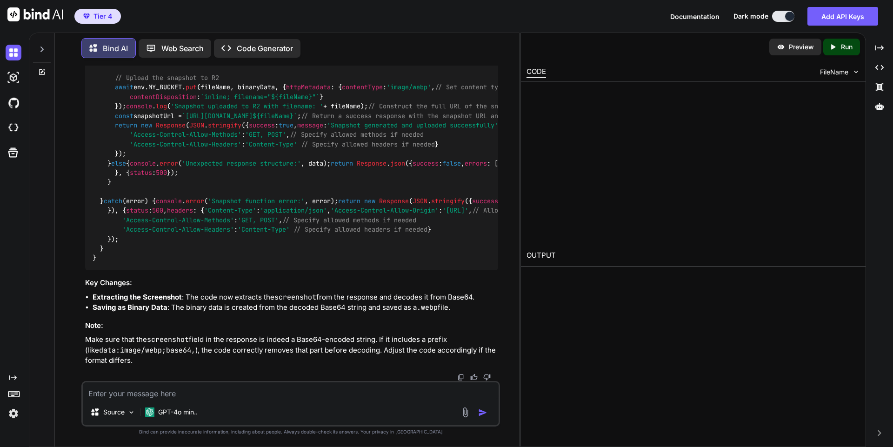
scroll to position [8748, 0]
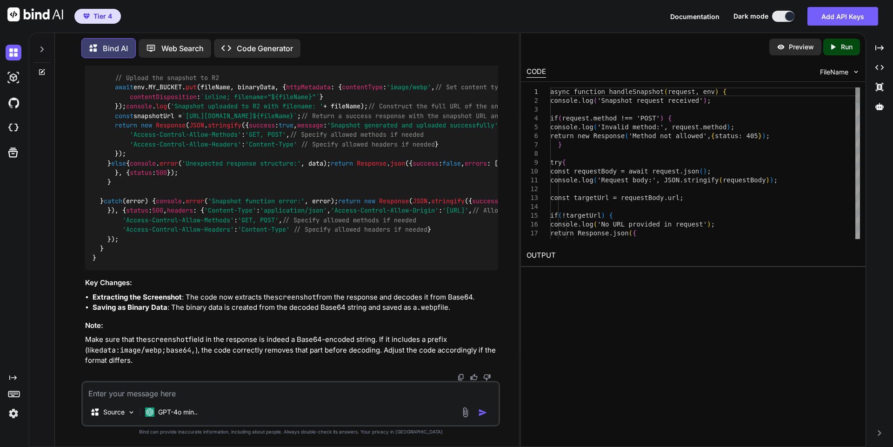
type textarea "x"
drag, startPoint x: 130, startPoint y: 368, endPoint x: 98, endPoint y: 94, distance: 275.8
click at [98, 94] on div "async function handleSnapshot ( request, env ) { console . log ( 'Snapshot requ…" at bounding box center [291, 54] width 413 height 432
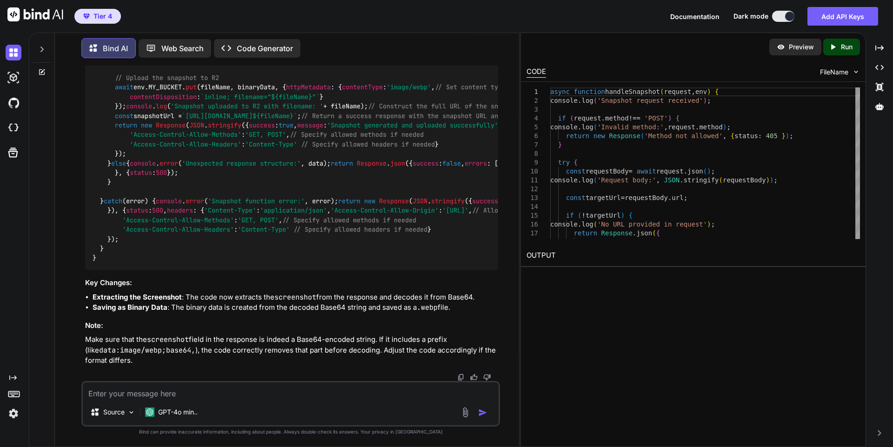
click at [238, 393] on textarea at bounding box center [291, 390] width 416 height 17
type textarea "T"
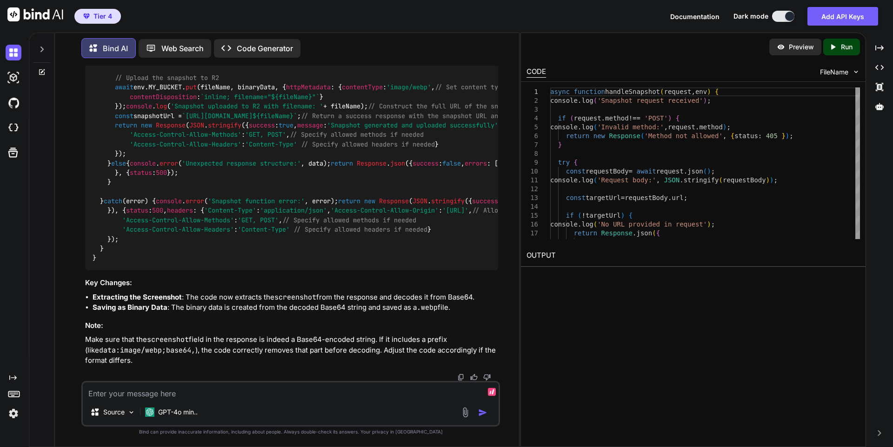
type textarea "x"
type textarea "Th"
type textarea "x"
type textarea "Tha"
type textarea "x"
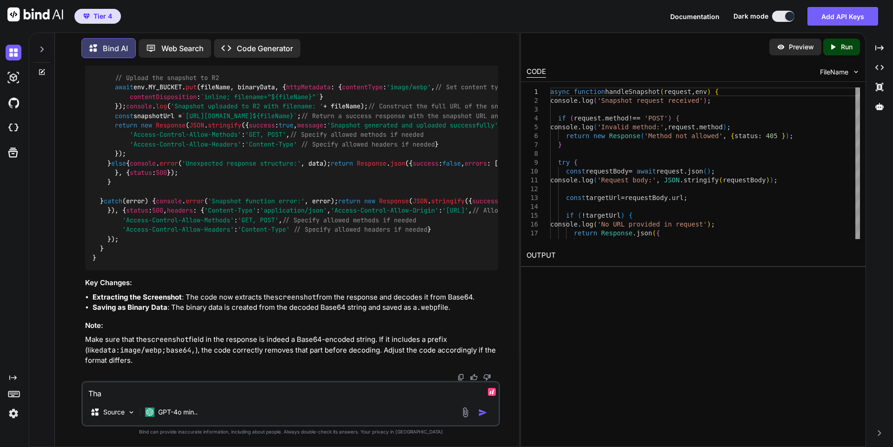
type textarea "That"
type textarea "x"
type textarea "That"
type textarea "x"
type textarea "That d"
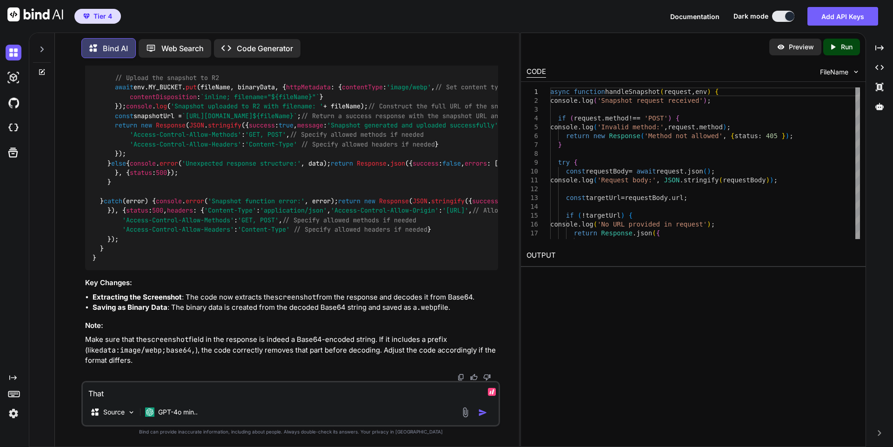
type textarea "x"
type textarea "That di"
type textarea "x"
type textarea "That did"
type textarea "x"
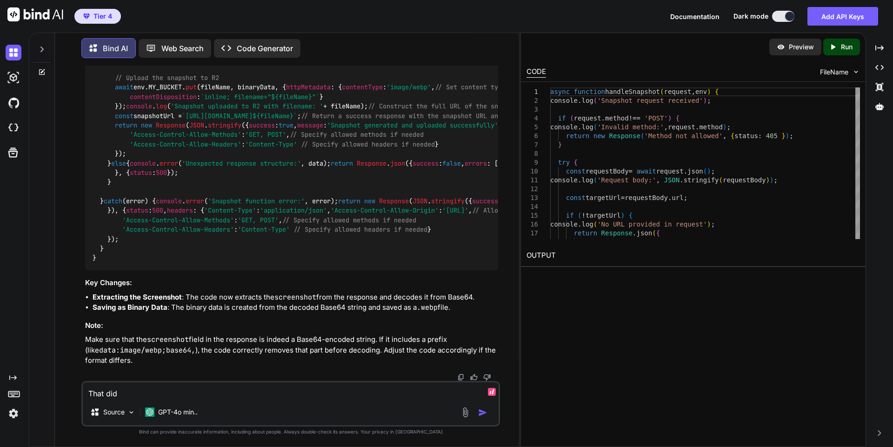
type textarea "That did"
type textarea "x"
type textarea "That did n"
type textarea "x"
type textarea "That did no"
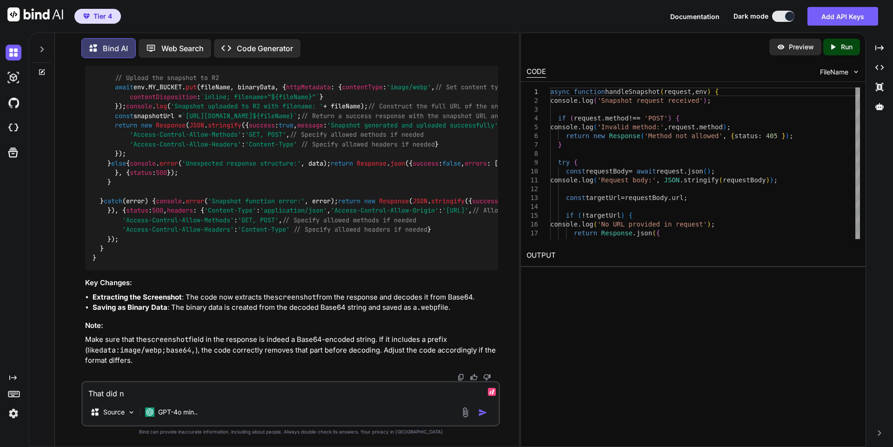
type textarea "x"
type textarea "That did not"
type textarea "x"
type textarea "That did not"
type textarea "x"
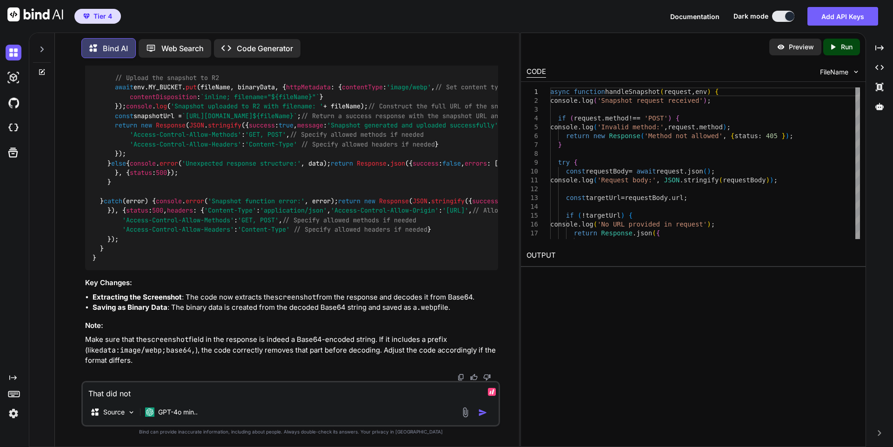
type textarea "That did not s"
type textarea "x"
type textarea "That did not sa"
type textarea "x"
type textarea "That did not sav"
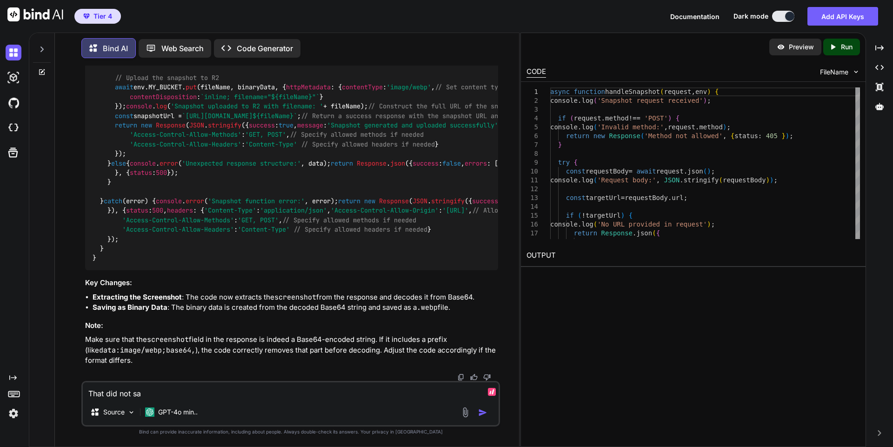
type textarea "x"
type textarea "That did not save"
type textarea "x"
type textarea "That did not save"
type textarea "x"
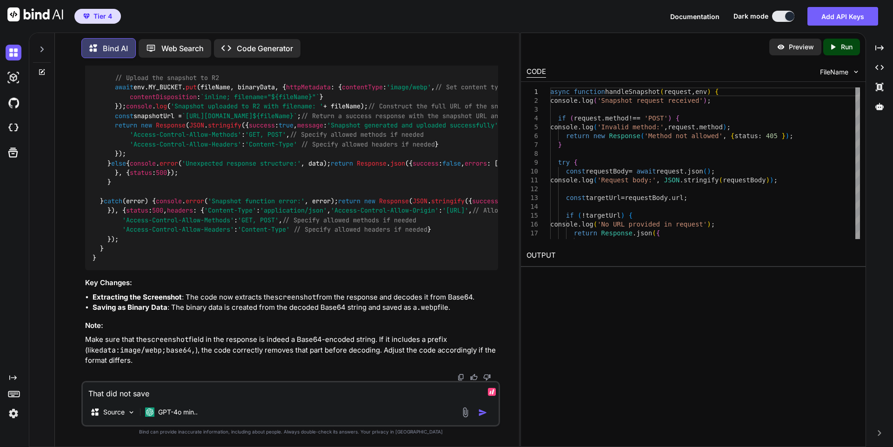
type textarea "That did not save t"
type textarea "x"
type textarea "That did not save th"
type textarea "x"
type textarea "That did not save the"
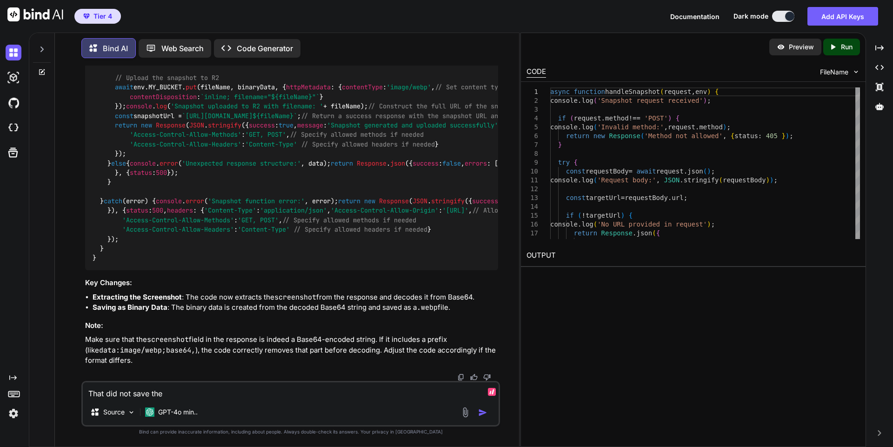
type textarea "x"
type textarea "That did not save the"
type textarea "x"
type textarea "That did not save the c"
type textarea "x"
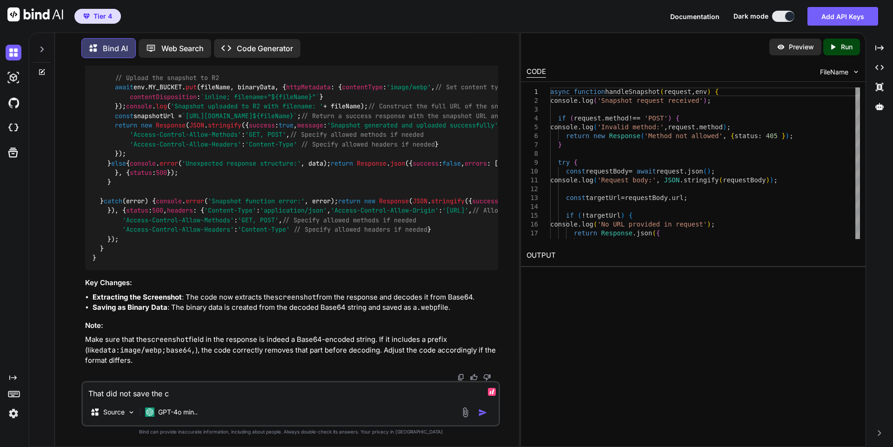
type textarea "That did not save the co"
type textarea "x"
type textarea "That did not save the con"
type textarea "x"
type textarea "That did not save the cont"
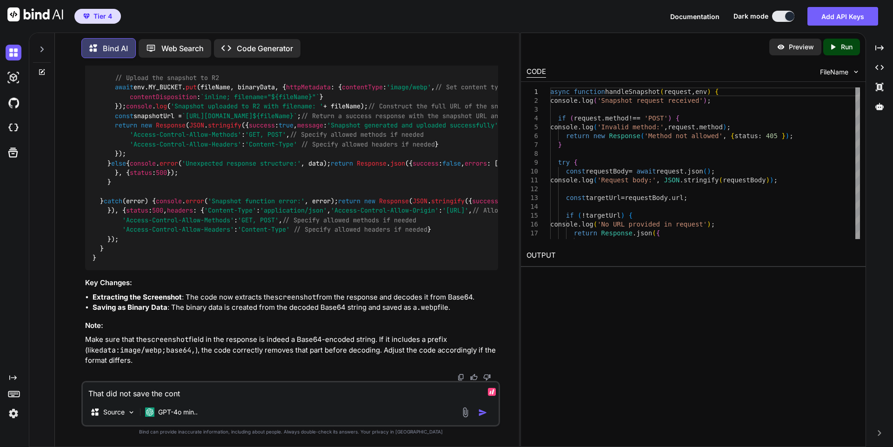
type textarea "x"
type textarea "That did not save the conte"
type textarea "x"
type textarea "That did not save the conten"
type textarea "x"
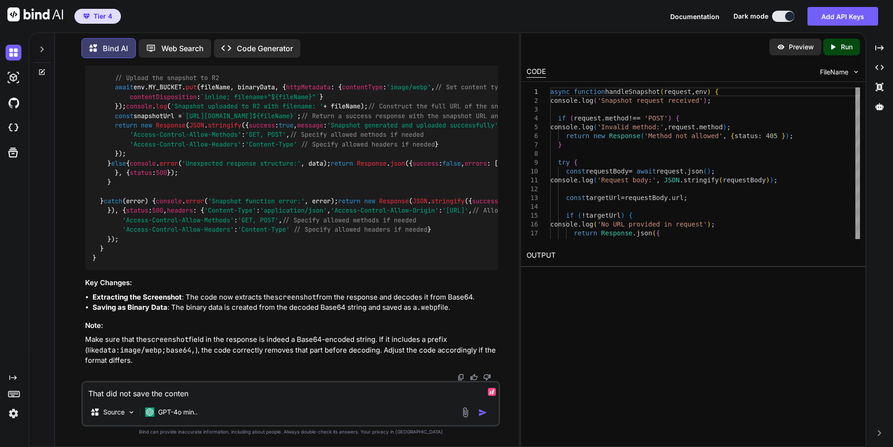
type textarea "That did not save the content"
type textarea "x"
type textarea "That did not save the content"
type textarea "x"
type textarea "That did not save the content f"
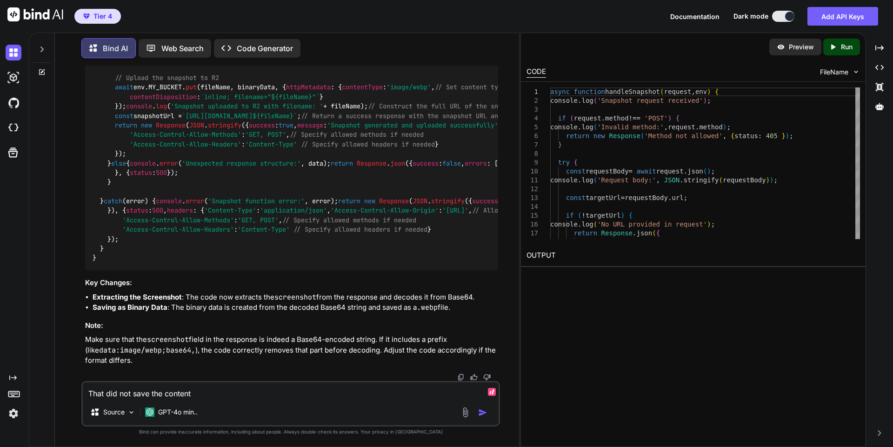
type textarea "x"
type textarea "That did not save the content fr"
type textarea "x"
type textarea "T"
type textarea "x"
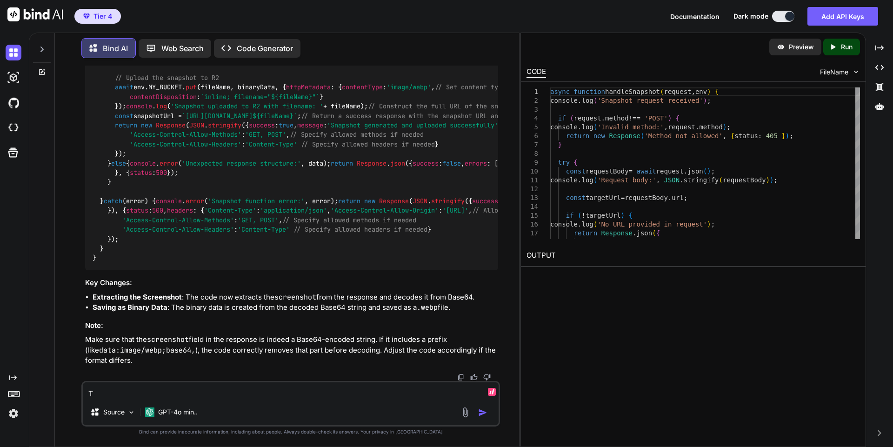
type textarea "TH"
type textarea "x"
type textarea "THe"
type textarea "x"
type textarea "THer"
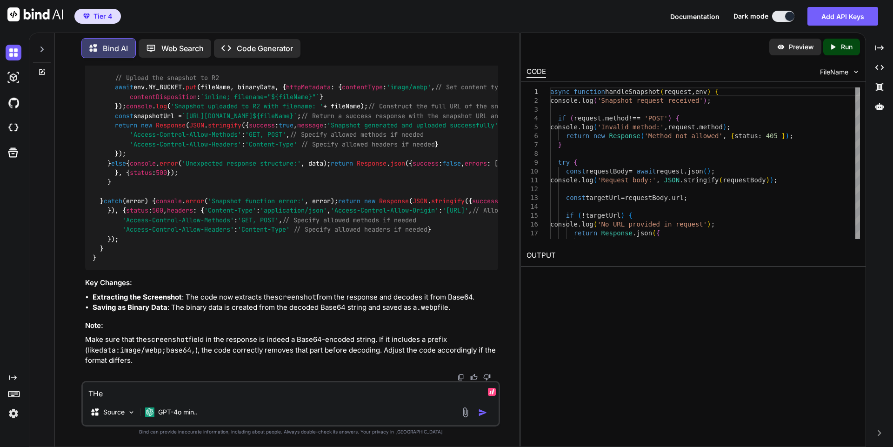
type textarea "x"
type textarea "THe"
type textarea "x"
type textarea "TH"
type textarea "x"
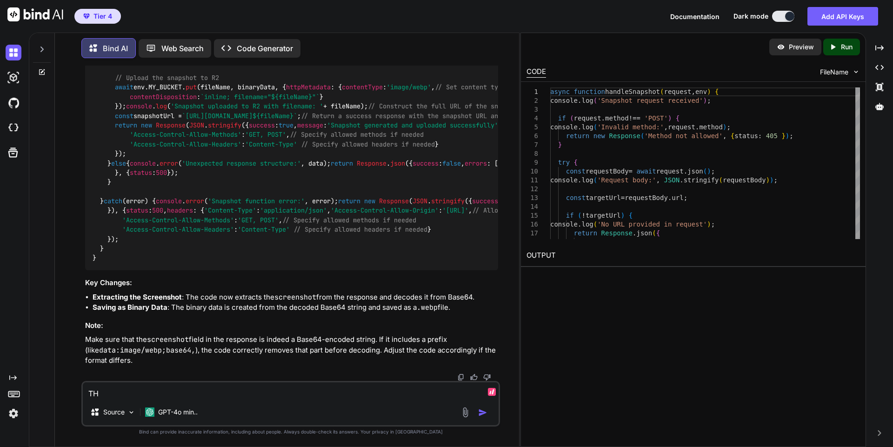
type textarea "T"
type textarea "x"
type textarea "Th"
type textarea "x"
type textarea "The"
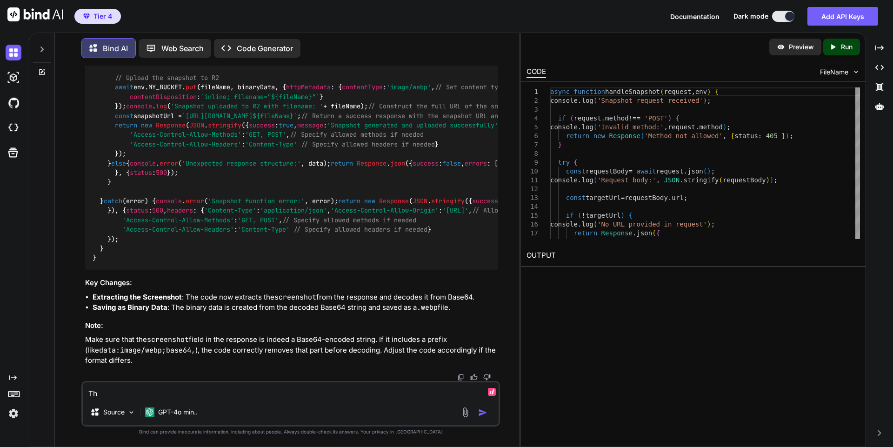
type textarea "x"
type textarea "The"
type textarea "x"
type textarea "The r"
type textarea "x"
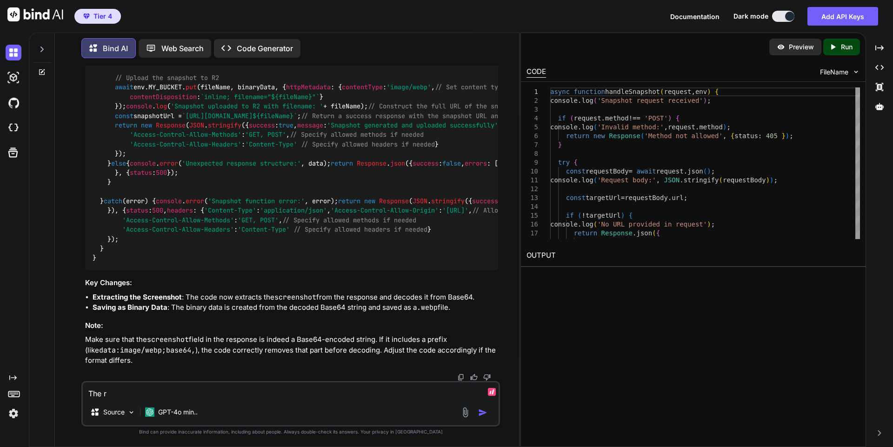
type textarea "The re"
type textarea "x"
type textarea "The res"
type textarea "x"
type textarea "The resp"
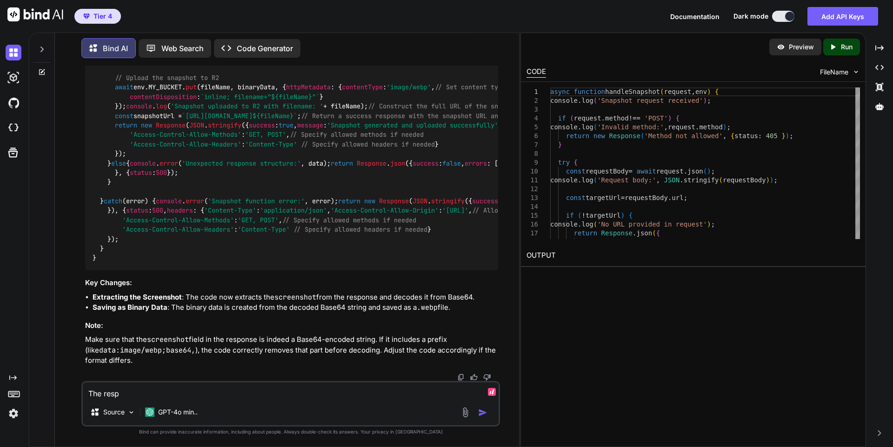
type textarea "x"
type textarea "The respon"
type textarea "x"
type textarea "The respons"
type textarea "x"
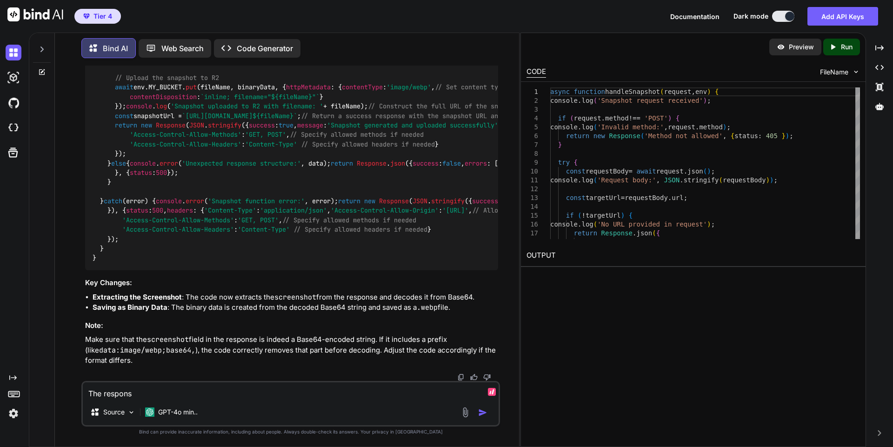
type textarea "The response"
type textarea "x"
type textarea "The response"
type textarea "x"
type textarea "The response i"
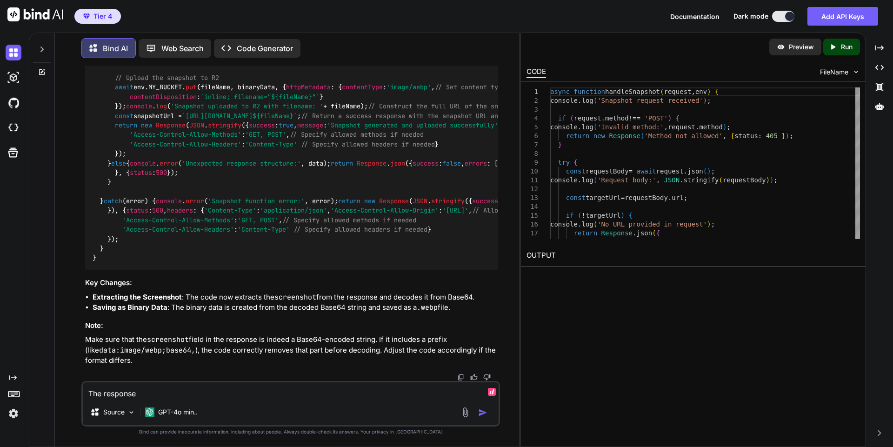
type textarea "x"
type textarea "The response is"
type textarea "x"
type textarea "The response is"
type textarea "x"
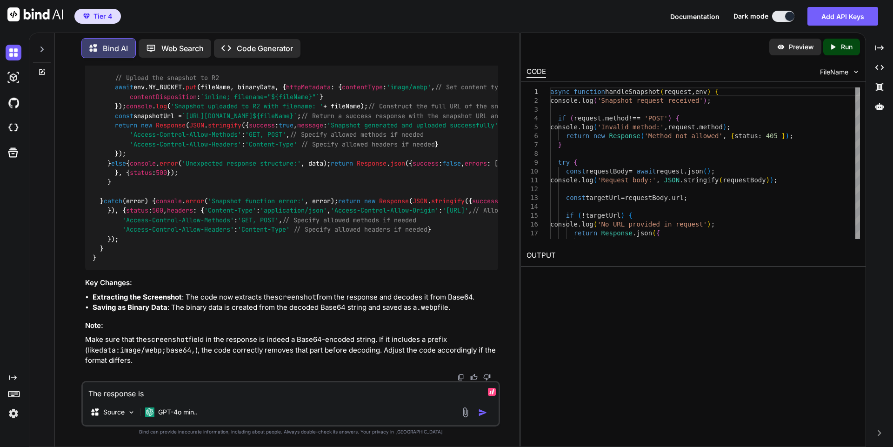
type textarea "The response is i"
type textarea "x"
type textarea "The response is in"
type textarea "x"
type textarea "The response is in"
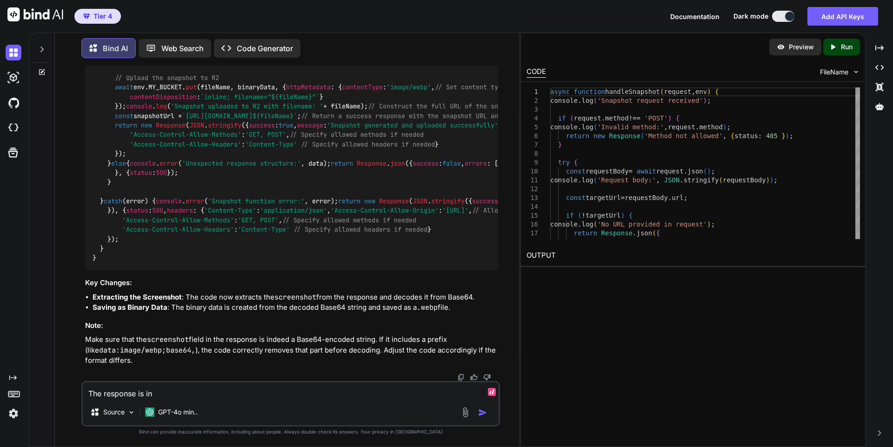
type textarea "x"
type textarea "The response is in J"
type textarea "x"
type textarea "The response is in JS"
type textarea "x"
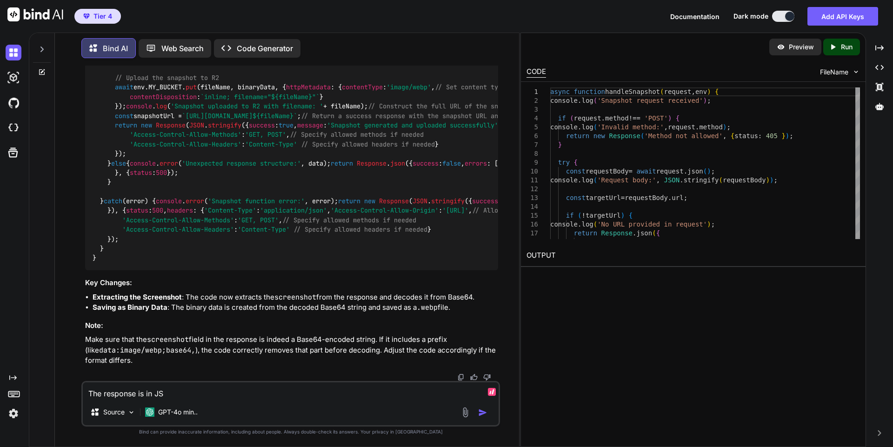
type textarea "The response is in JSO"
type textarea "x"
type textarea "The response is in JSON"
type textarea "x"
type textarea "The response is in JSON"
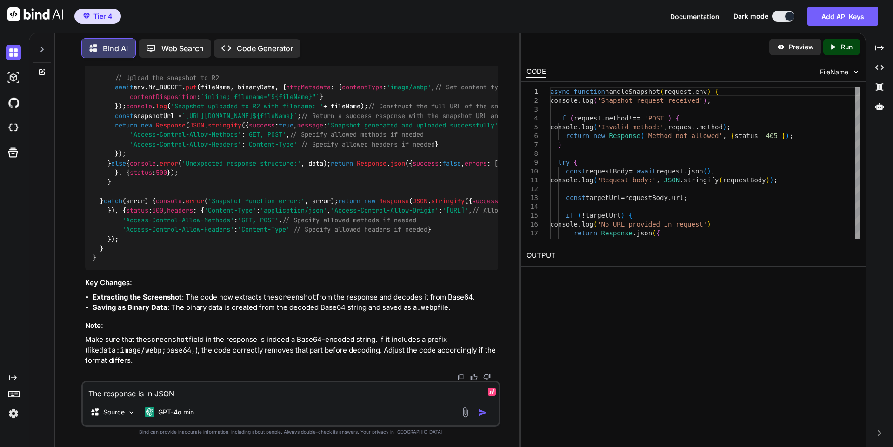
type textarea "x"
type textarea "The response is in JSON a"
type textarea "x"
type textarea "The response is in JSON an"
type textarea "x"
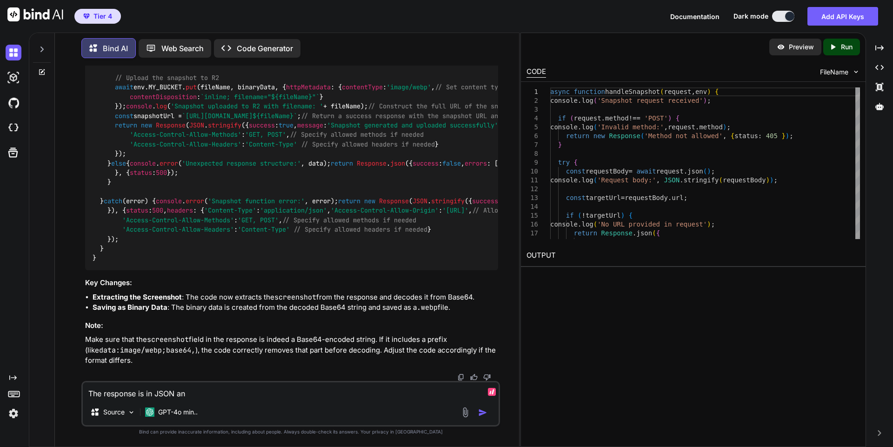
type textarea "The response is in JSON and"
type textarea "x"
type textarea "The response is in JSON and"
type textarea "x"
type textarea "The response is in JSON and t"
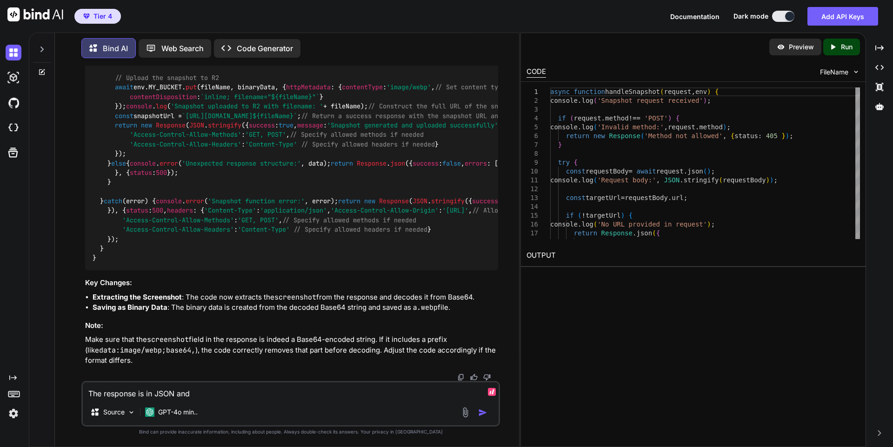
type textarea "x"
type textarea "The response is in JSON and th"
type textarea "x"
type textarea "The response is in JSON and the"
type textarea "x"
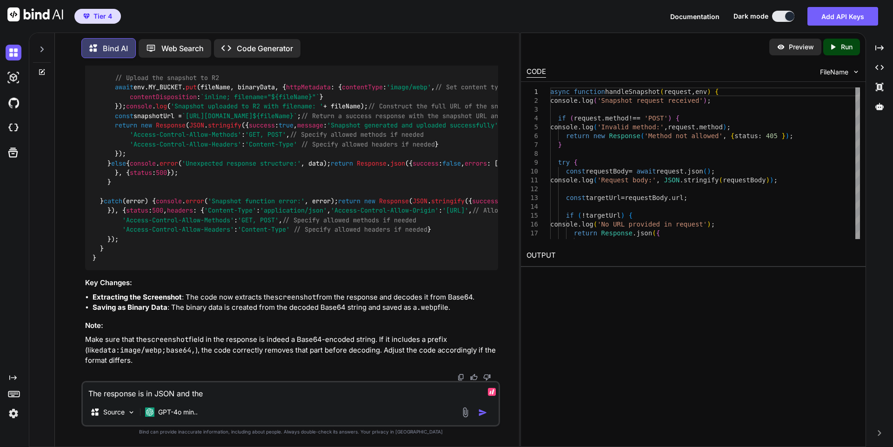
type textarea "The response is in JSON and the"
type textarea "x"
type textarea "The response is in JSON and the s"
type textarea "x"
type textarea "The response is in JSON and the sc"
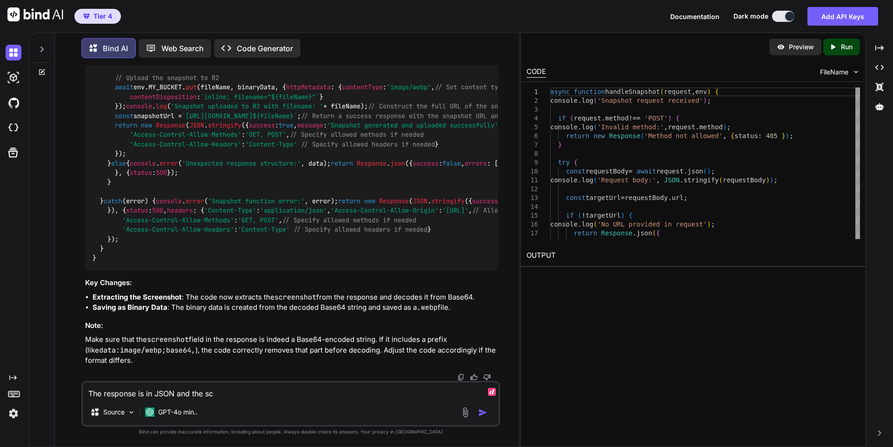
type textarea "x"
type textarea "The response is in JSON and the scr"
type textarea "x"
type textarea "The response is in JSON and the scre"
type textarea "x"
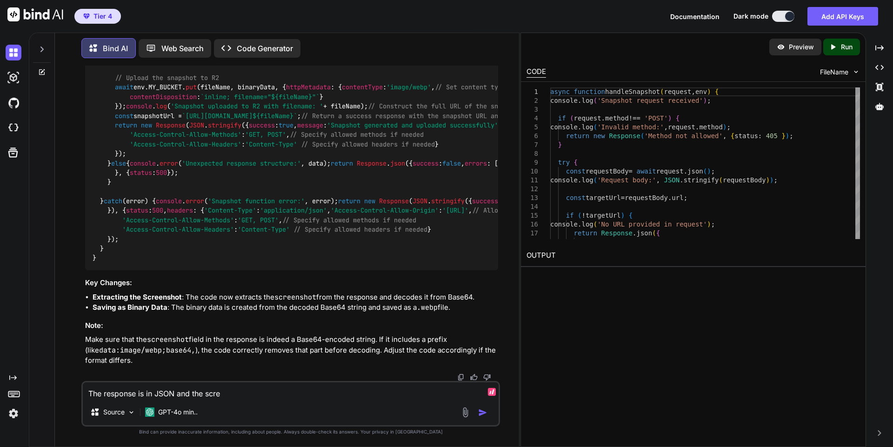
type textarea "The response is in JSON and the scree"
type textarea "x"
type textarea "The response is in JSON and the screen"
type textarea "x"
paste textarea "{"success":true,"result":{"screenshot":""
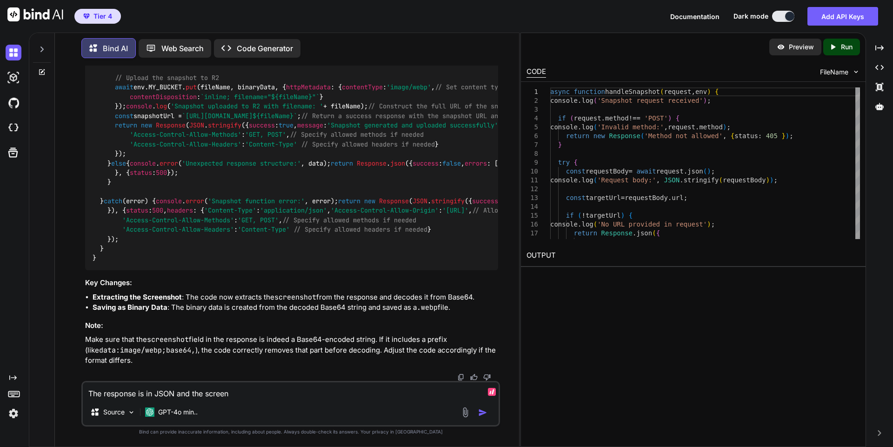
type textarea "The response is in JSON and the screen{"success":true,"result":{"screenshot":""
type textarea "x"
type textarea "The response is in JSON and the screen"
type textarea "x"
type textarea "The response is in JSON and the screenh"
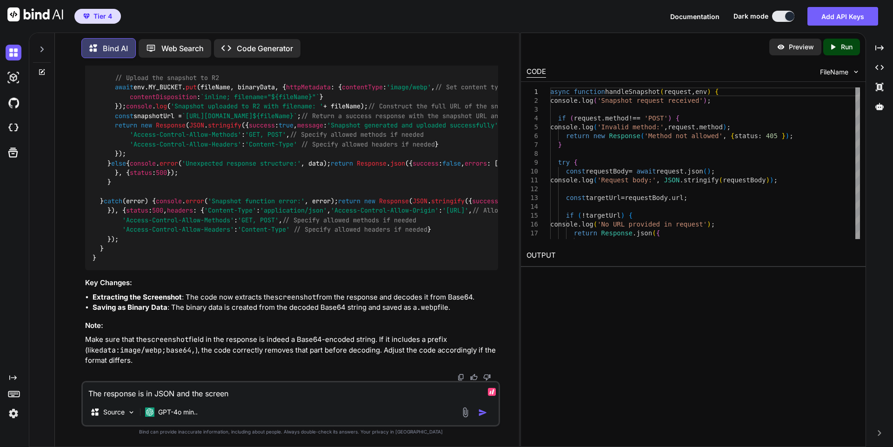
type textarea "x"
type textarea "The response is in JSON and the screenho"
type textarea "x"
type textarea "The response is in JSON and the screenhot"
type textarea "x"
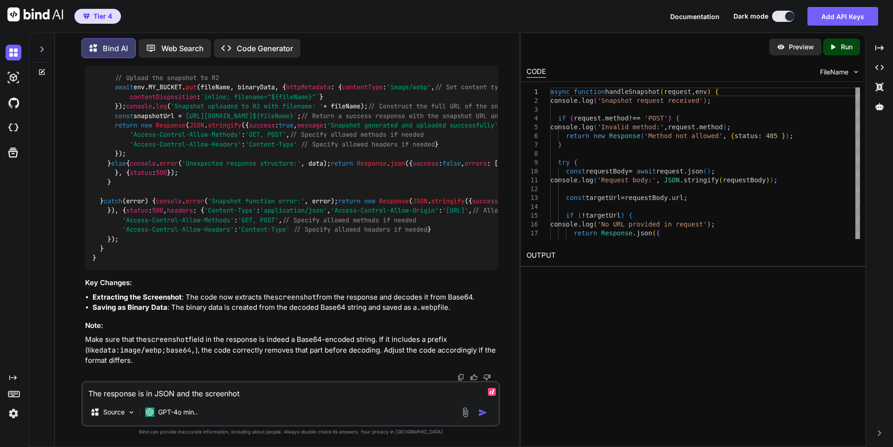
type textarea "The response is in JSON and the screenho"
type textarea "x"
type textarea "The response is in JSON and the screenh"
type textarea "x"
type textarea "The response is in JSON and the screen"
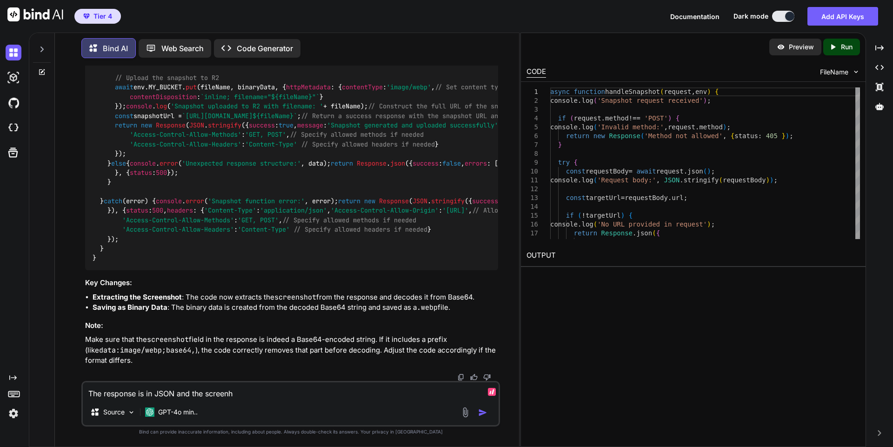
type textarea "x"
type textarea "The response is in JSON and the screens"
type textarea "x"
type textarea "The response is in JSON and the screensh"
type textarea "x"
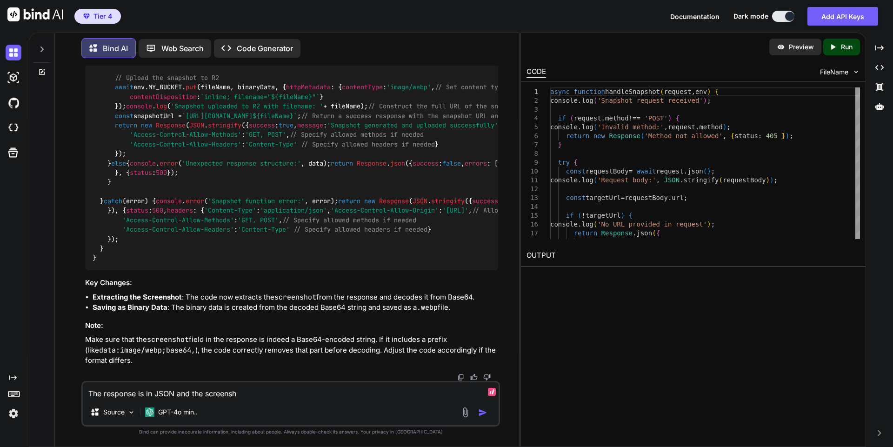
type textarea "The response is in JSON and the screensho"
type textarea "x"
type textarea "The response is in JSON and the screensho"
type textarea "x"
type textarea "The response is in JSON and the screensho t"
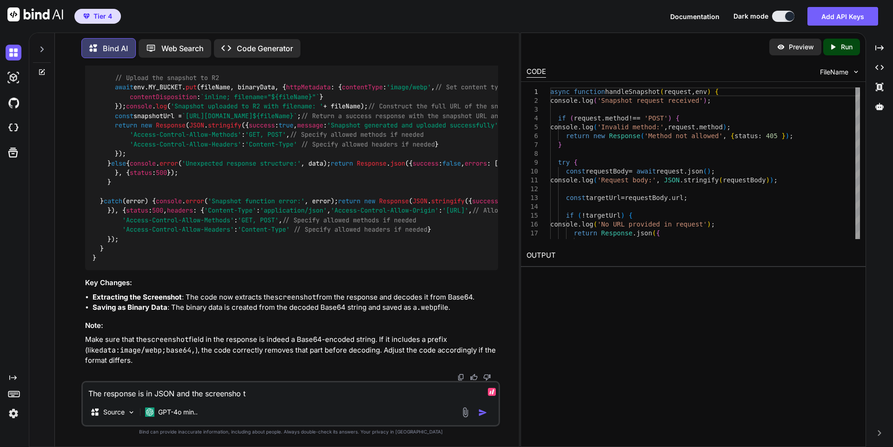
type textarea "x"
type textarea "The response is in JSON and the screensho"
type textarea "x"
type textarea "The response is in JSON and the screensho"
type textarea "x"
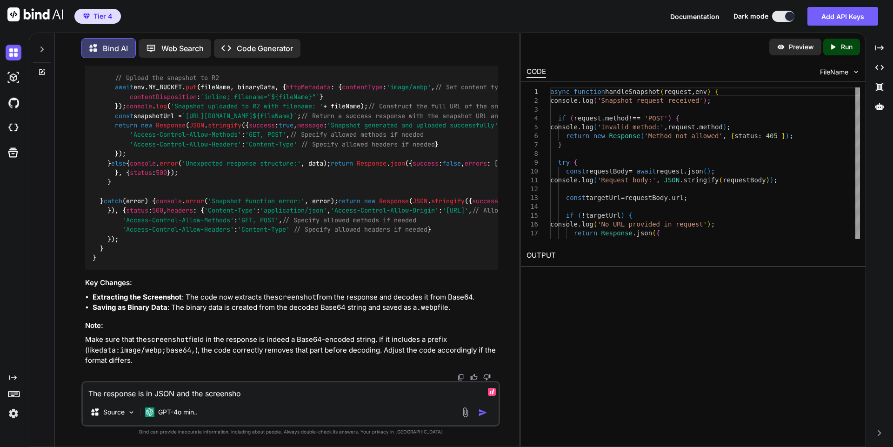
type textarea "The response is in JSON and the screenshot"
type textarea "x"
type textarea "The response is in JSON and the screenshot"
type textarea "x"
type textarea "The response is in JSON and the screenshot v"
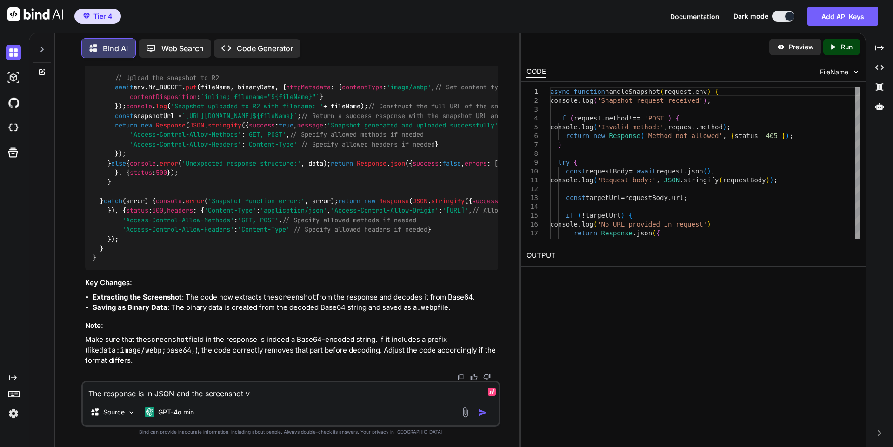
type textarea "x"
type textarea "The response is in JSON and the screenshot va"
type textarea "x"
type textarea "The response is in JSON and the screenshot var"
type textarea "x"
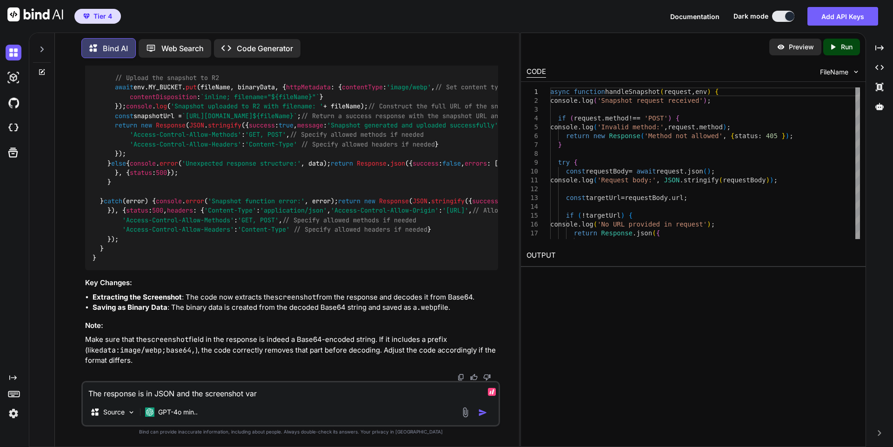
type textarea "The response is in JSON and the screenshot vari"
type textarea "x"
type textarea "The response is in JSON and the screenshot varia"
type textarea "x"
type textarea "The response is in JSON and the screenshot variabl"
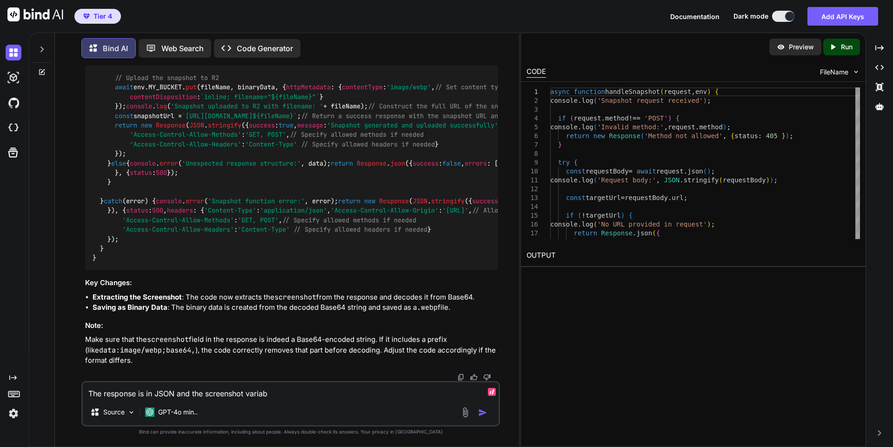
type textarea "x"
type textarea "The response is in JSON and the screenshot variable"
paste textarea "{"success":true,"result":{"screenshot":""
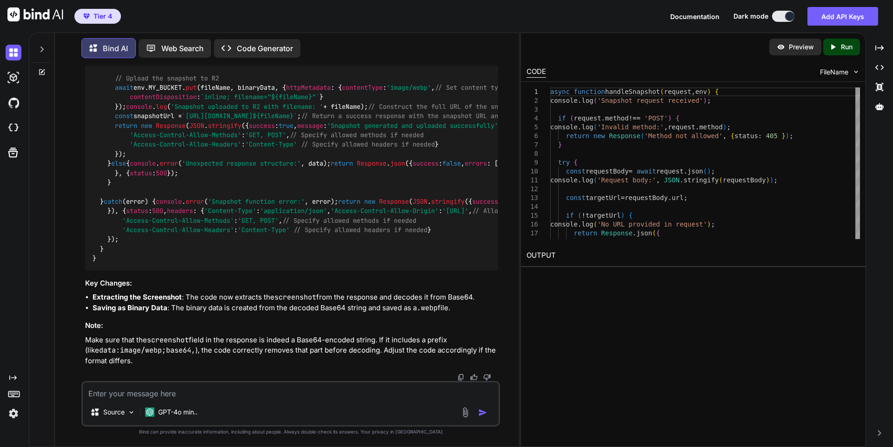
scroll to position [0, 34]
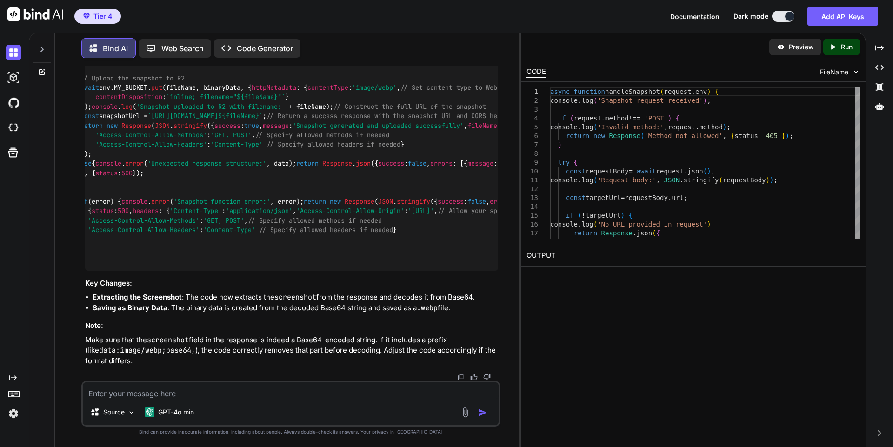
drag, startPoint x: 430, startPoint y: 273, endPoint x: 501, endPoint y: 266, distance: 71.5
click at [501, 266] on div "You Bind AI The error message "octal literals not allowed" typically occurs whe…" at bounding box center [290, 256] width 457 height 381
click at [362, 271] on div "async function handleSnapshot ( request, env ) { console . log ( 'Snapshot requ…" at bounding box center [291, 55] width 413 height 432
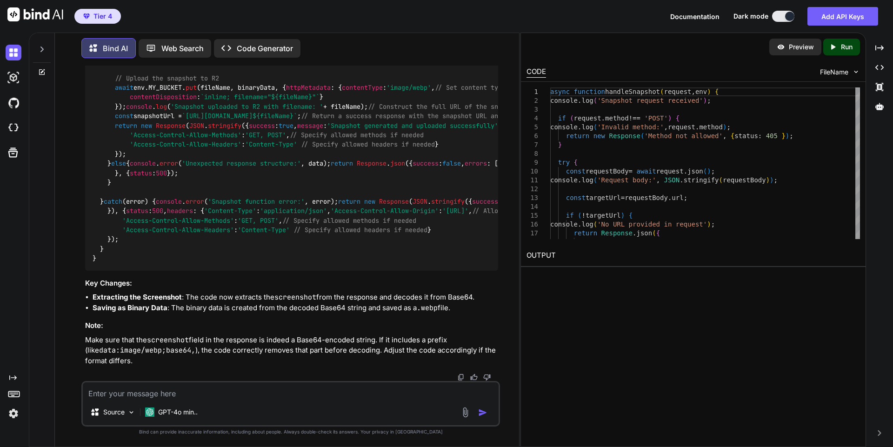
drag, startPoint x: 362, startPoint y: 304, endPoint x: 68, endPoint y: 291, distance: 294.2
click at [68, 291] on div "You Bind AI The error message "octal literals not allowed" typically occurs whe…" at bounding box center [290, 256] width 457 height 381
click at [236, 271] on div "async function handleSnapshot ( request, env ) { console . log ( 'Snapshot requ…" at bounding box center [291, 55] width 413 height 432
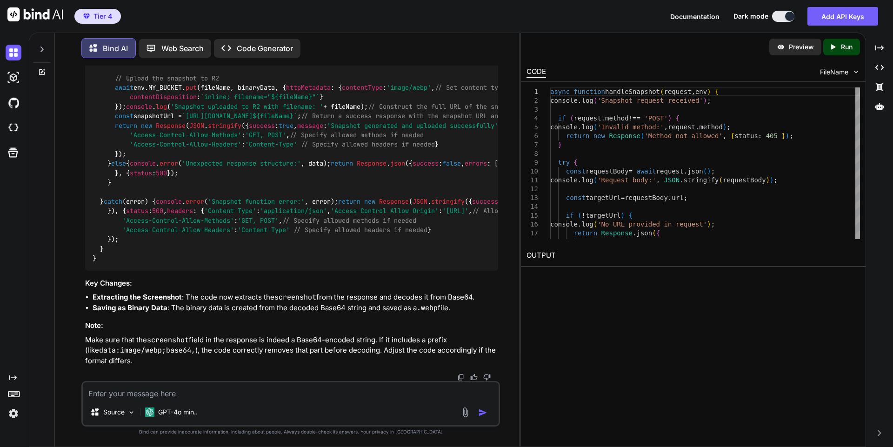
click at [226, 263] on code "async function handleSnapshot ( request, env ) { console . log ( 'Snapshot requ…" at bounding box center [720, 55] width 1254 height 418
click at [244, 395] on textarea at bounding box center [291, 390] width 416 height 17
paste textarea "Error: HTTP error! status:500 - {"success":false,"errors":[{"message":"Cloudfla…"
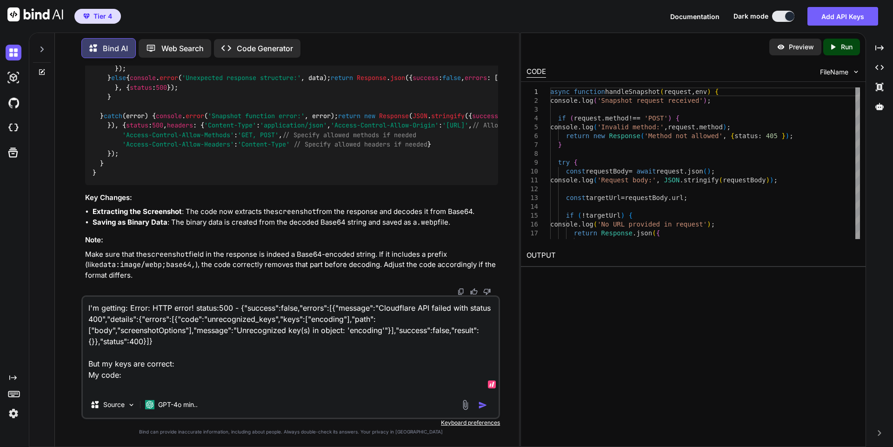
paste textarea "loremips dolorsitAME(con) { adipis eli .seddoei(/[^t-iN-U8-4]/l, '-') // Etdolo…"
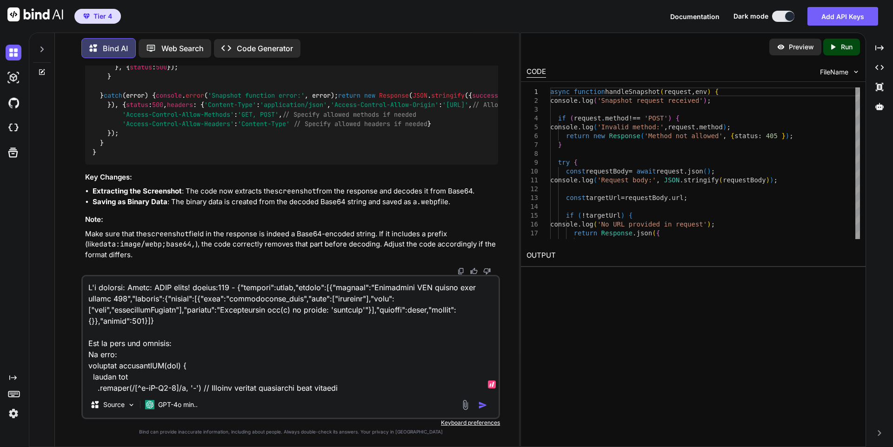
scroll to position [15638, 0]
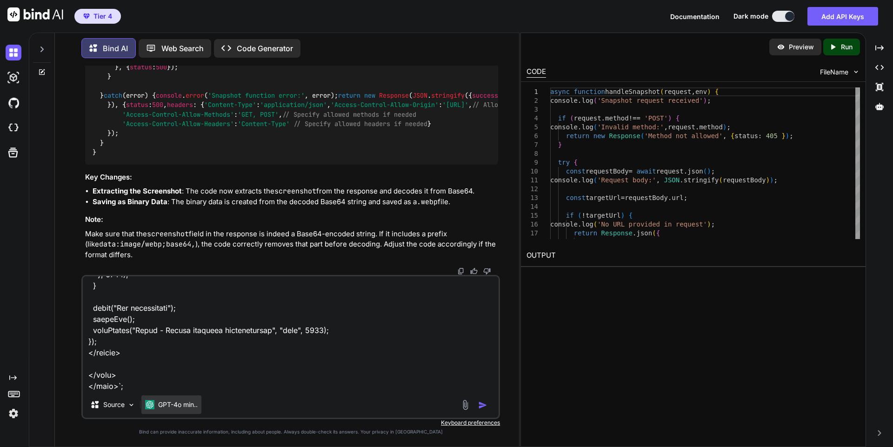
click at [179, 400] on p "GPT-4o min.." at bounding box center [178, 404] width 40 height 9
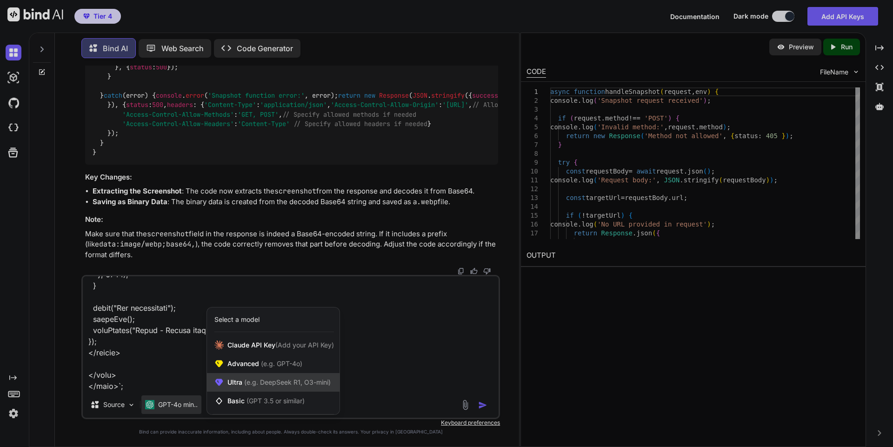
click at [261, 382] on span "(e.g. DeepSeek R1, O3-mini)" at bounding box center [286, 382] width 88 height 8
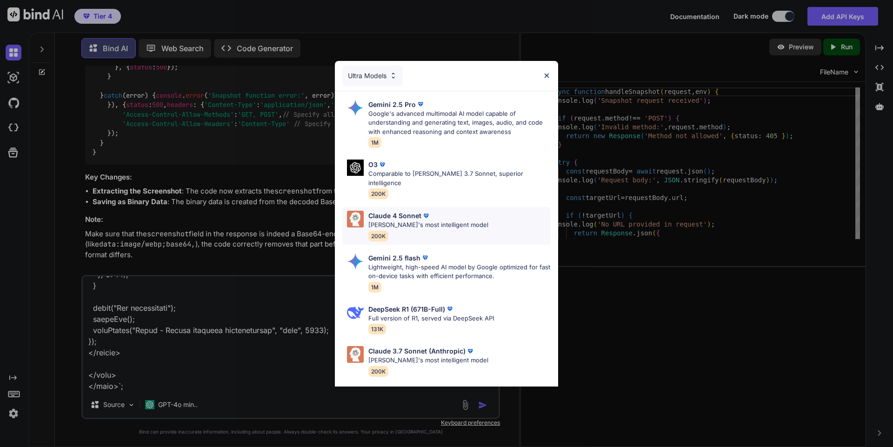
click at [412, 220] on p "Claude's most intelligent model" at bounding box center [428, 224] width 120 height 9
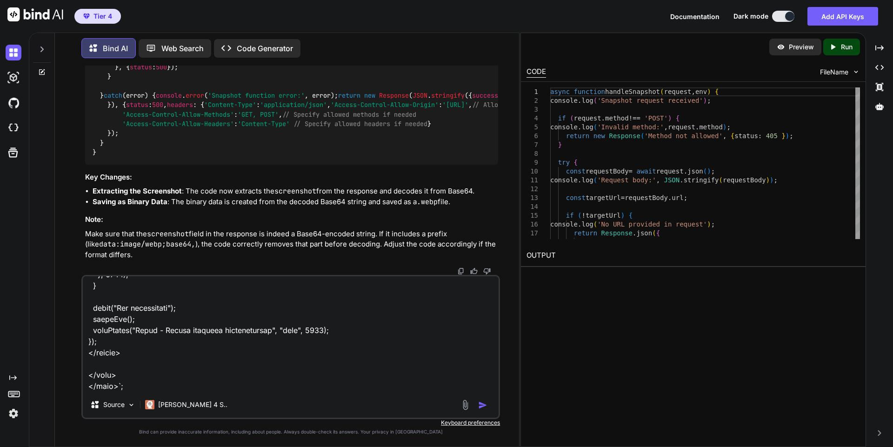
click at [480, 405] on img "button" at bounding box center [482, 404] width 9 height 9
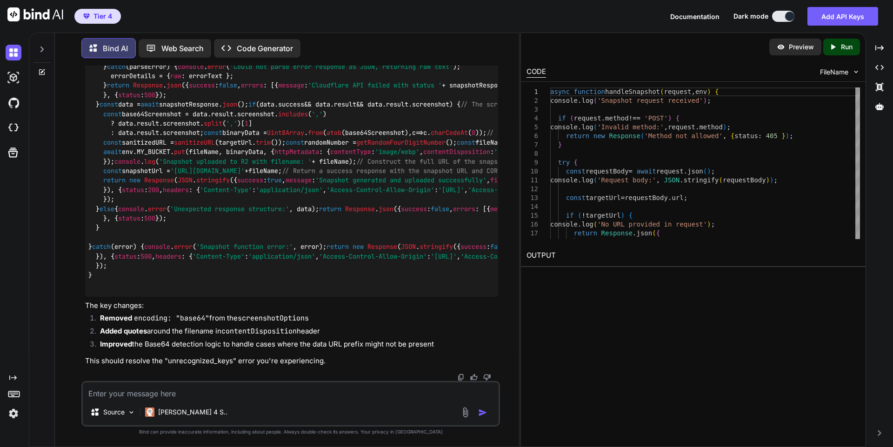
scroll to position [15084, 0]
click at [212, 394] on textarea at bounding box center [291, 390] width 416 height 17
click at [262, 395] on textarea "OK, that worked. Why" at bounding box center [291, 390] width 416 height 17
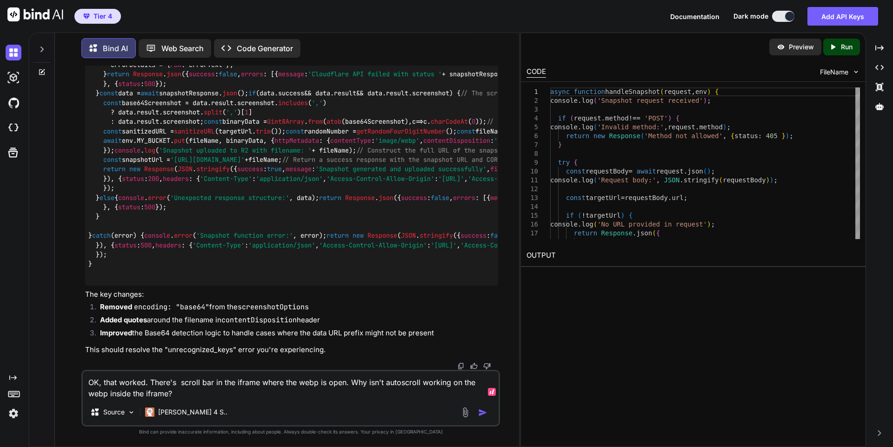
click at [463, 382] on textarea "OK, that worked. There's scroll bar in the iframe where the webp is open. Why i…" at bounding box center [291, 385] width 416 height 28
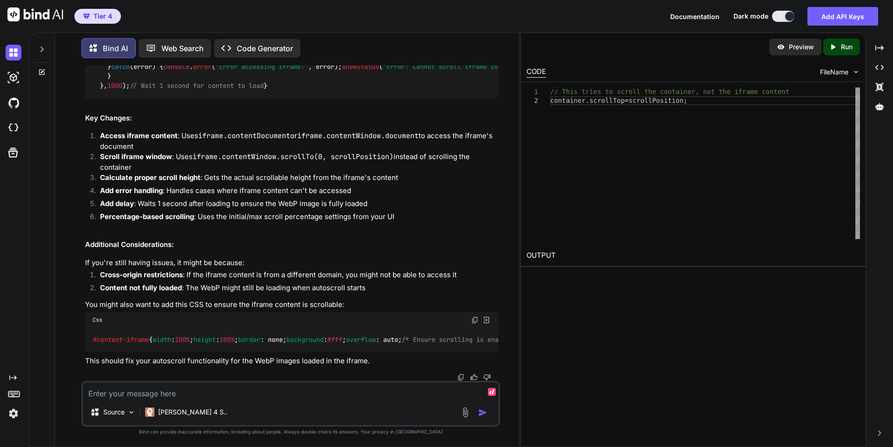
scroll to position [16671, 0]
drag, startPoint x: 249, startPoint y: 261, endPoint x: 89, endPoint y: 262, distance: 160.0
copy code "container. scrollTop = scrollPosition;"
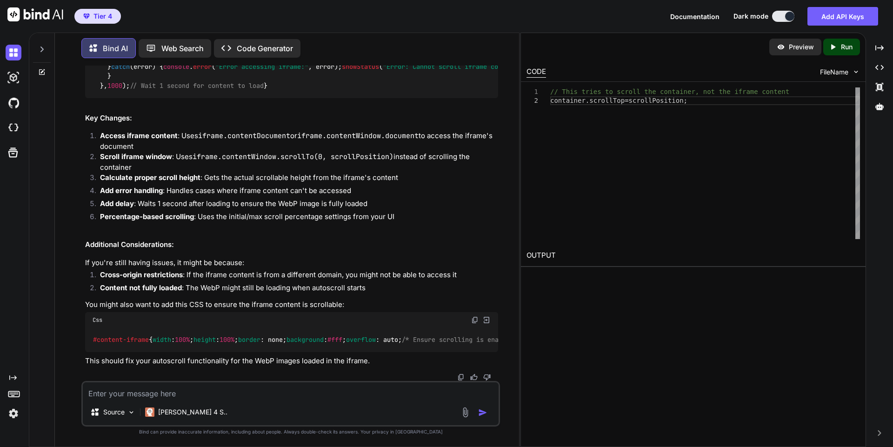
click at [269, 402] on div "Source Claude 4 S.." at bounding box center [290, 404] width 419 height 46
click at [236, 396] on textarea at bounding box center [291, 390] width 416 height 17
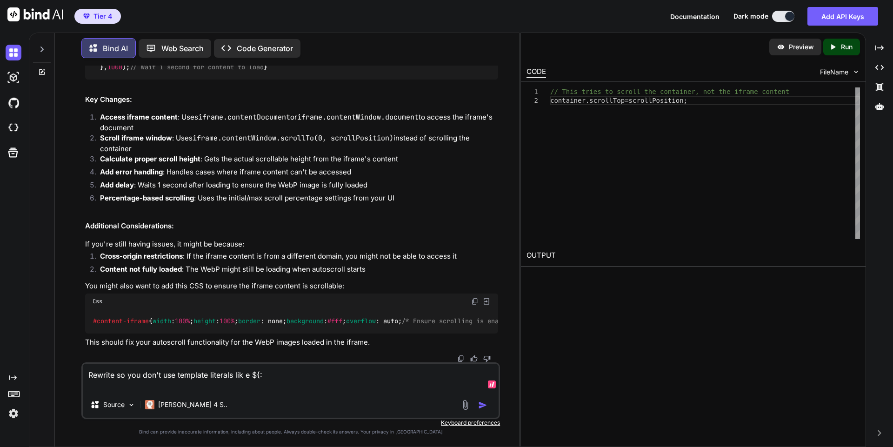
click at [246, 375] on textarea "Rewrite so you don't use template literals lik e ${:" at bounding box center [291, 378] width 416 height 28
paste textarea "function startAutoScroll() { debug("startAutoScroll called"); const container =…"
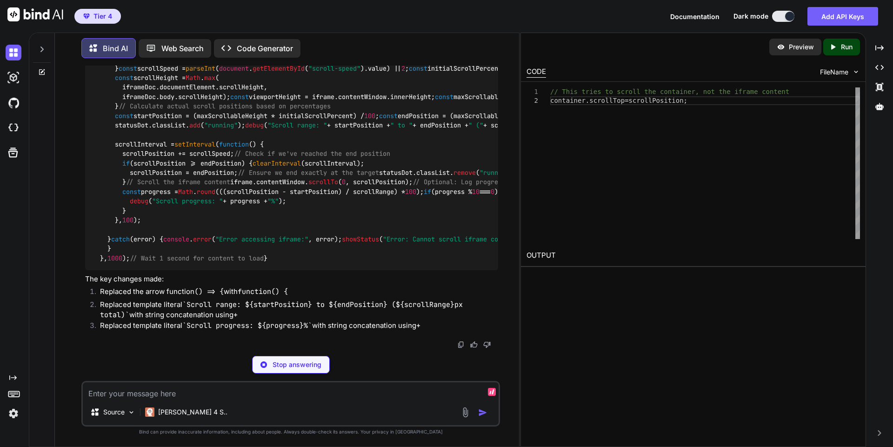
scroll to position [18204, 0]
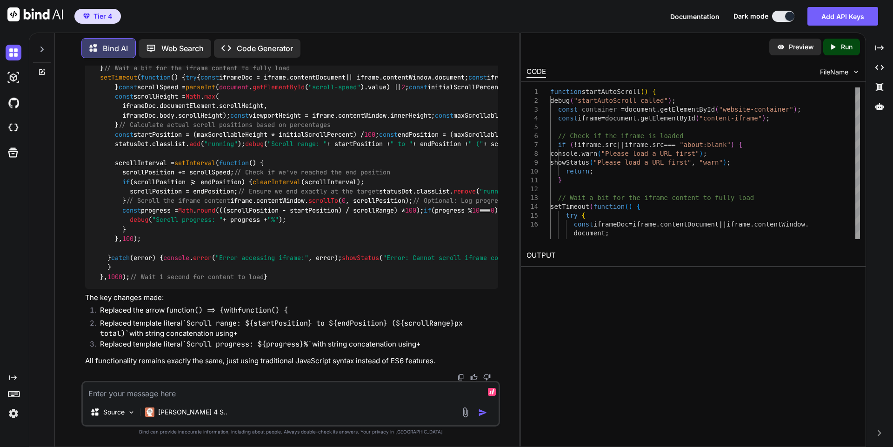
click at [474, 33] on img at bounding box center [474, 28] width 7 height 7
click at [166, 389] on textarea at bounding box center [291, 390] width 416 height 17
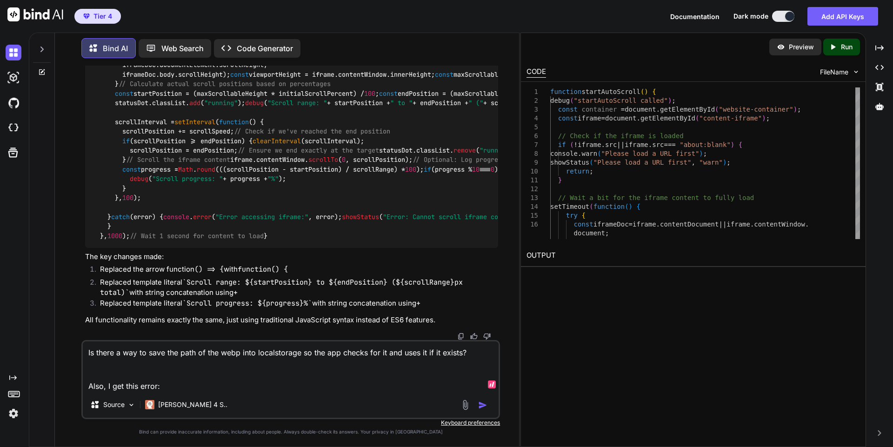
paste textarea "7:41:41 PM: STATUS[info]: Panel opened 7:41:33 PM: Iframe access error: Failed …"
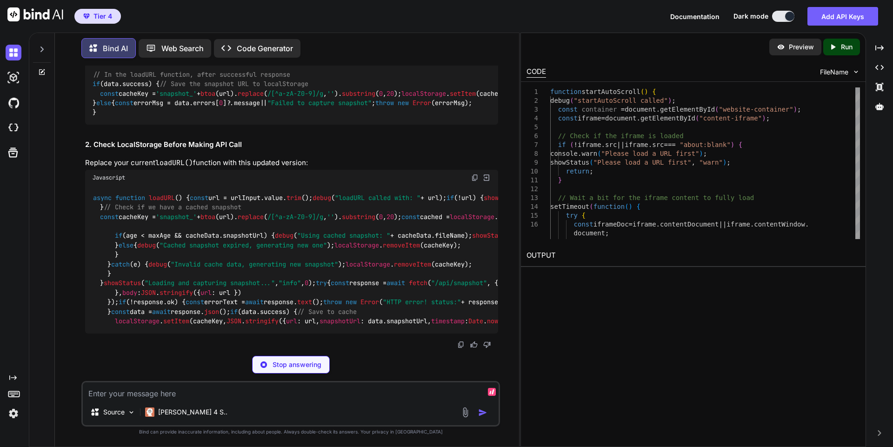
scroll to position [19624, 0]
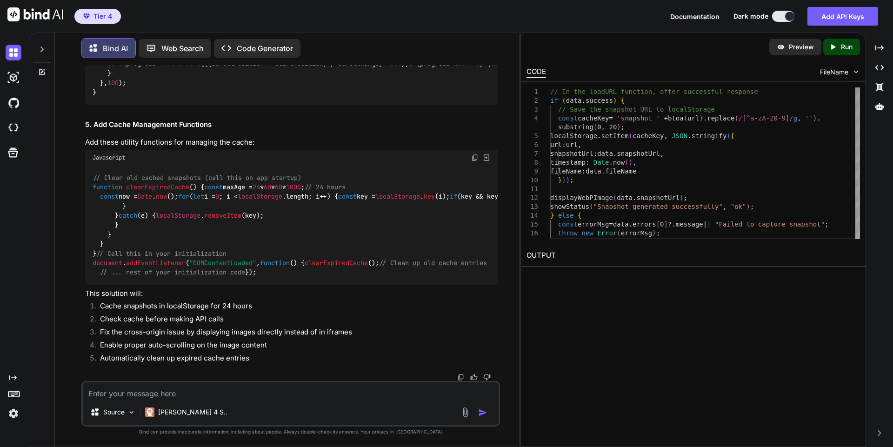
scroll to position [19799, 0]
click at [653, 446] on div "Preview Created with Pixso. Run CODE FileName 1 2 3 4 5 6 7 8 9 10 11 12 13 14 …" at bounding box center [693, 240] width 346 height 414
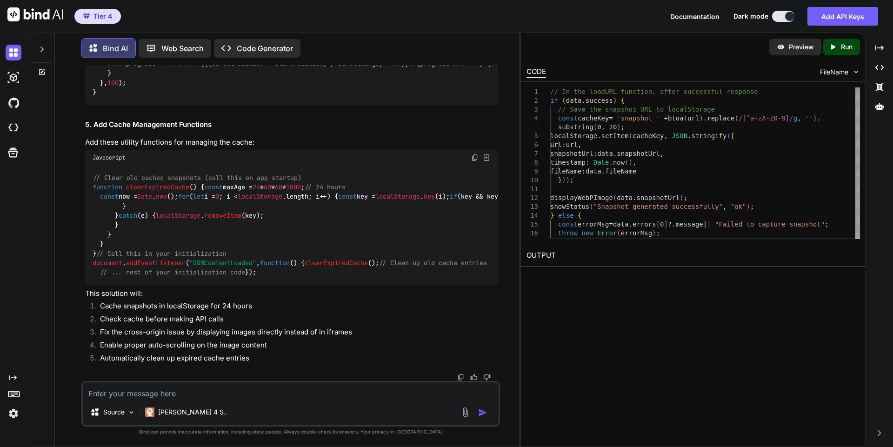
scroll to position [20849, 0]
click at [472, 161] on img at bounding box center [474, 157] width 7 height 7
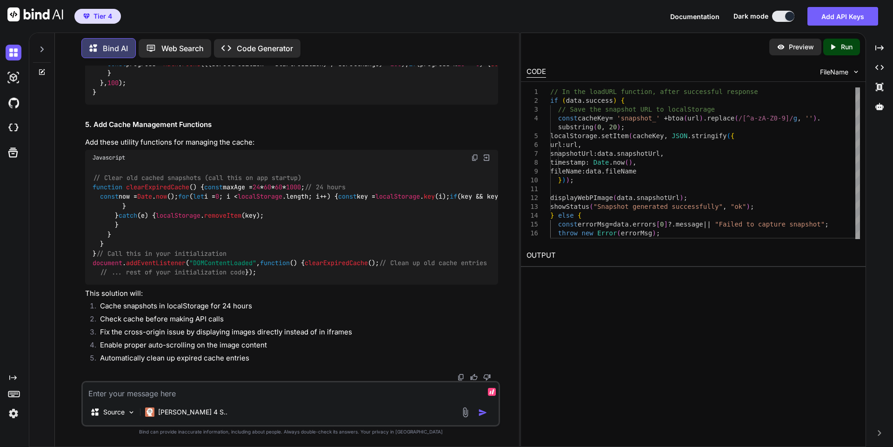
click at [182, 395] on textarea at bounding box center [291, 390] width 416 height 17
paste textarea "// Clear old cached snapshots (call this on app startup) function clearExpiredC…"
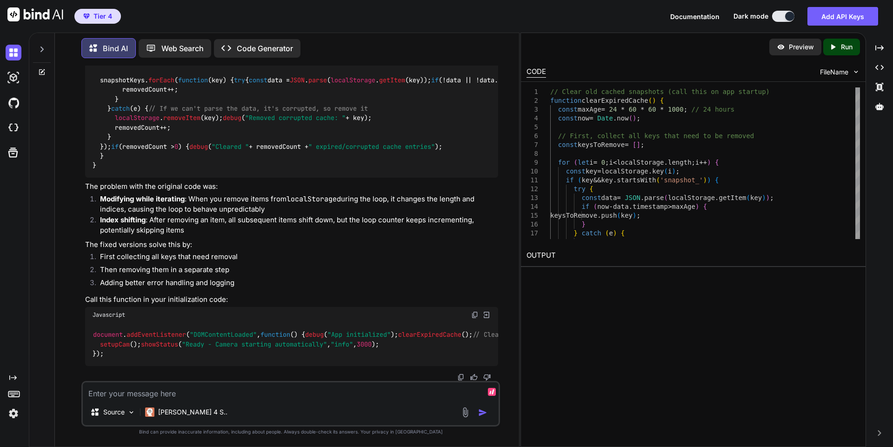
scroll to position [22579, 0]
click at [240, 388] on textarea at bounding box center [291, 390] width 416 height 17
paste textarea "function sanitizeURL(url) { return url .replace(/[^a-zA-Z0-9]/g, '-') // Replac…"
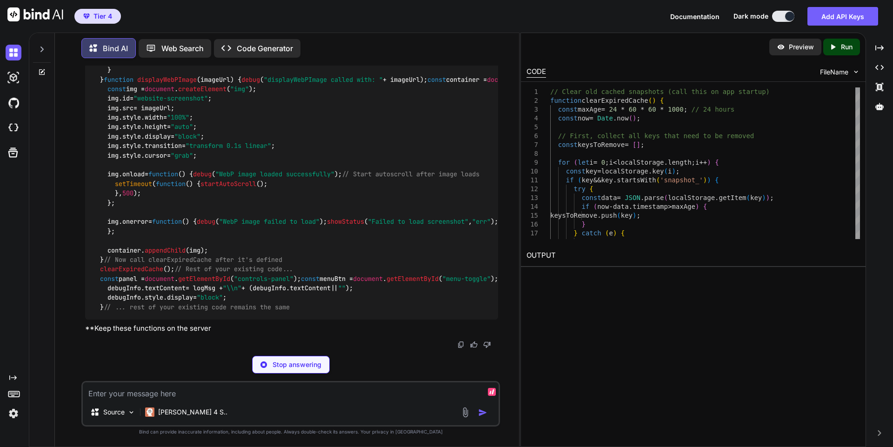
scroll to position [28284, 0]
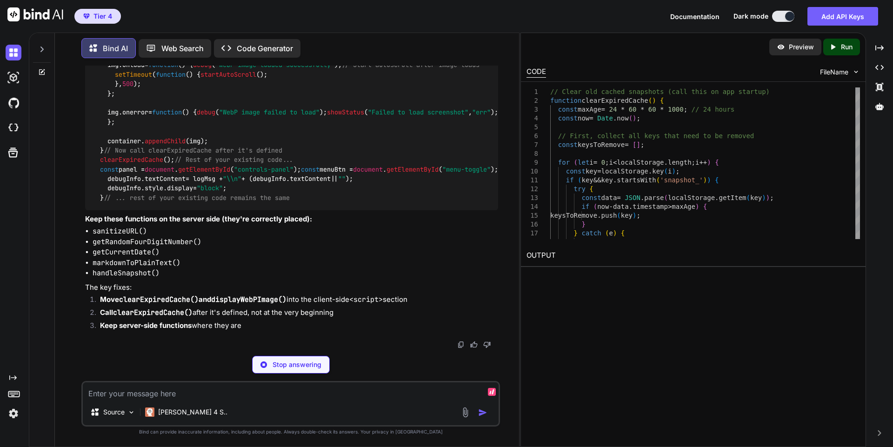
click at [243, 390] on textarea at bounding box center [291, 390] width 416 height 17
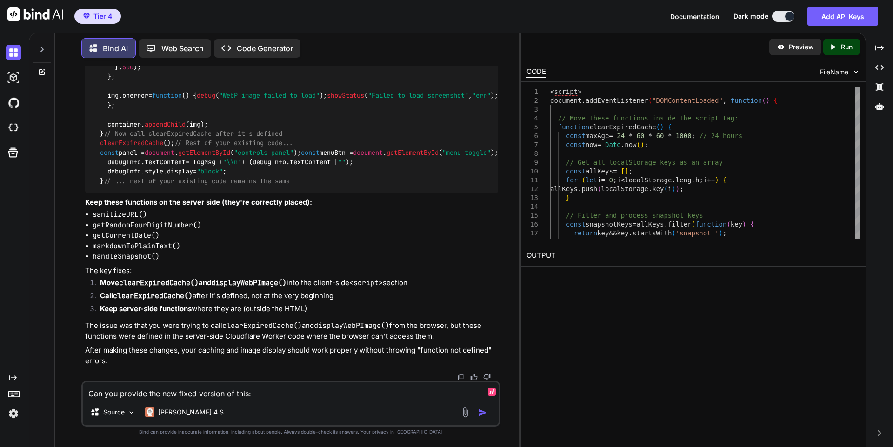
paste textarea "function sanitizeURL(url) { return url .replace(/[^a-zA-Z0-9]/g, '-') // Replac…"
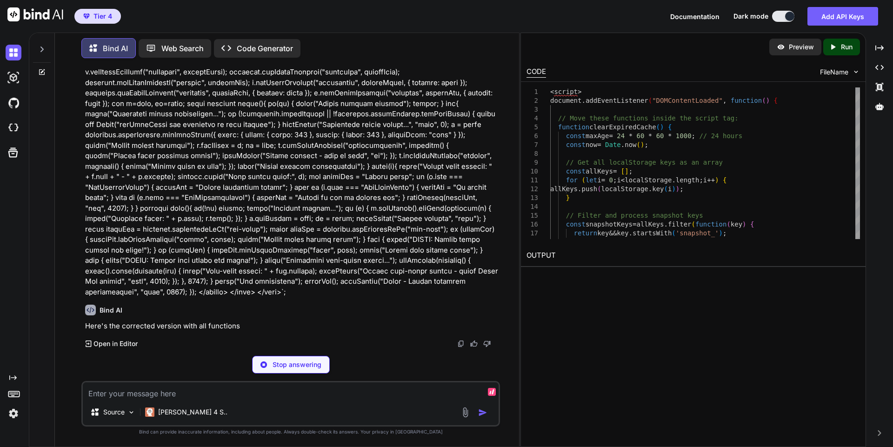
scroll to position [32705, 0]
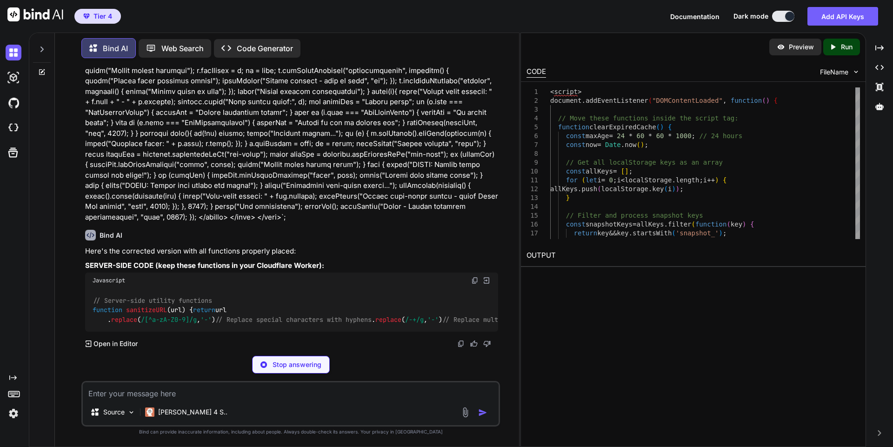
click at [304, 357] on div "Stop answering" at bounding box center [291, 365] width 78 height 18
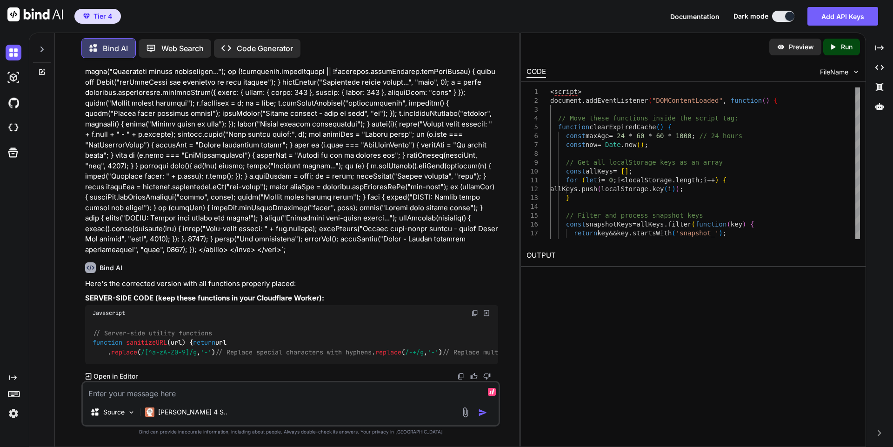
click at [246, 398] on textarea at bounding box center [291, 390] width 416 height 17
paste textarea "function sanitizeURL(url) { return url .replace(/[^a-zA-Z0-9]/g, '-') // Replac…"
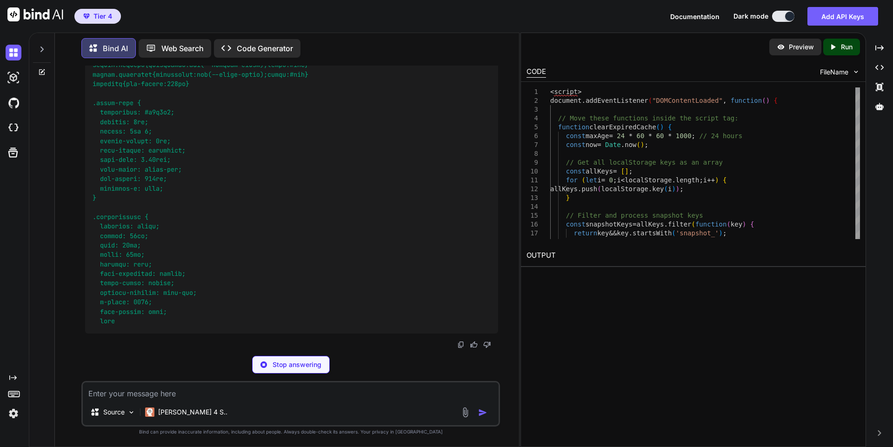
scroll to position [37250, 0]
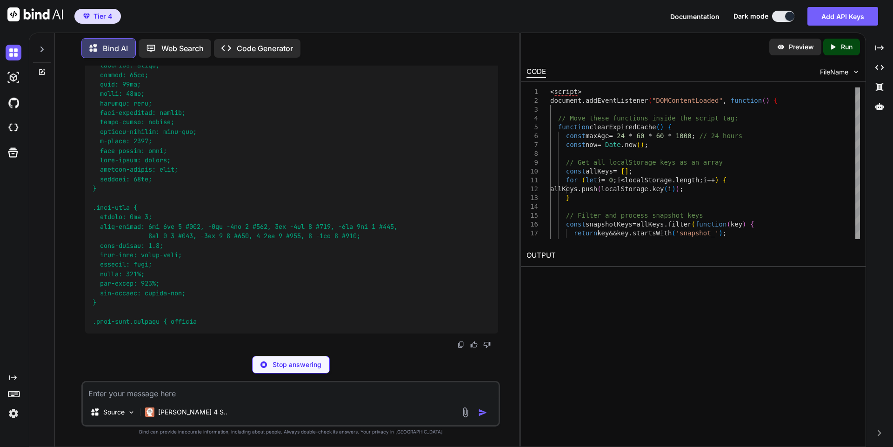
drag, startPoint x: 114, startPoint y: 165, endPoint x: 94, endPoint y: 272, distance: 109.3
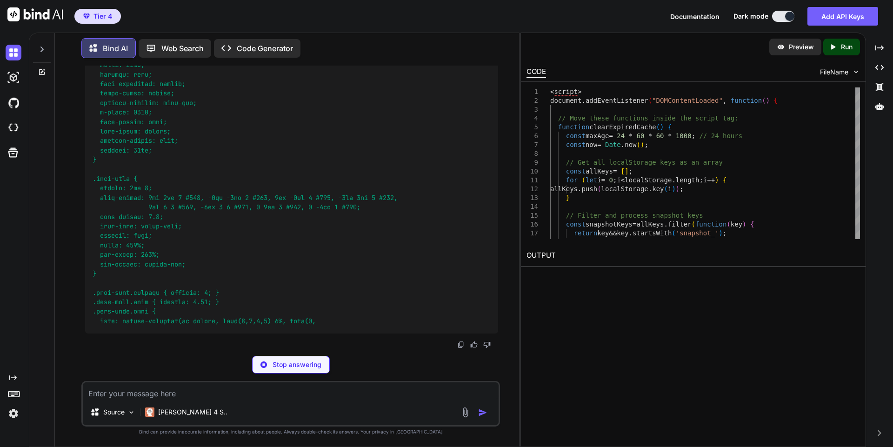
copy code "function sanitizeURL ( url ) { return url . replace ( /[^a-zA-Z0-9]/g , '-' ) /…"
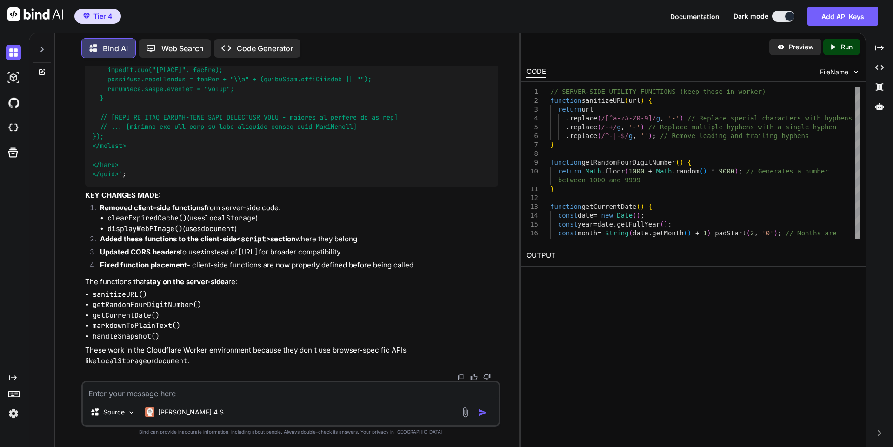
scroll to position [37300, 0]
click at [147, 390] on textarea at bounding box center [291, 390] width 416 height 17
paste textarea "container.appendChild(img); } // Now call clearExpiredCache after it's defined …"
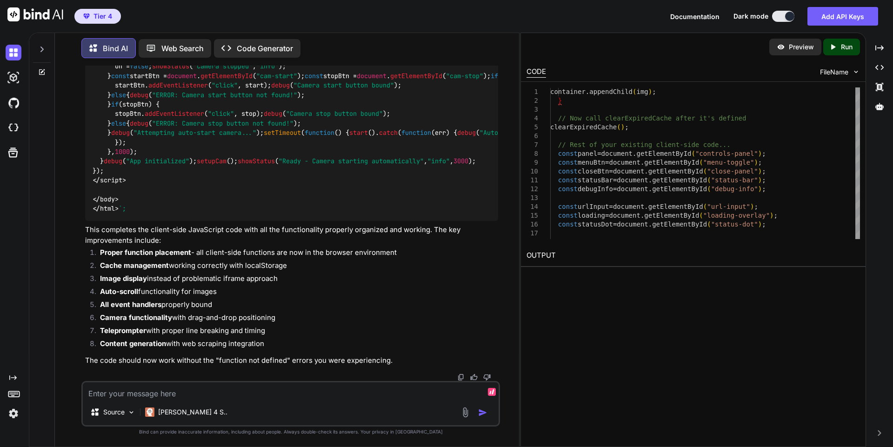
scroll to position [45828, 0]
